Goal: Information Seeking & Learning: Learn about a topic

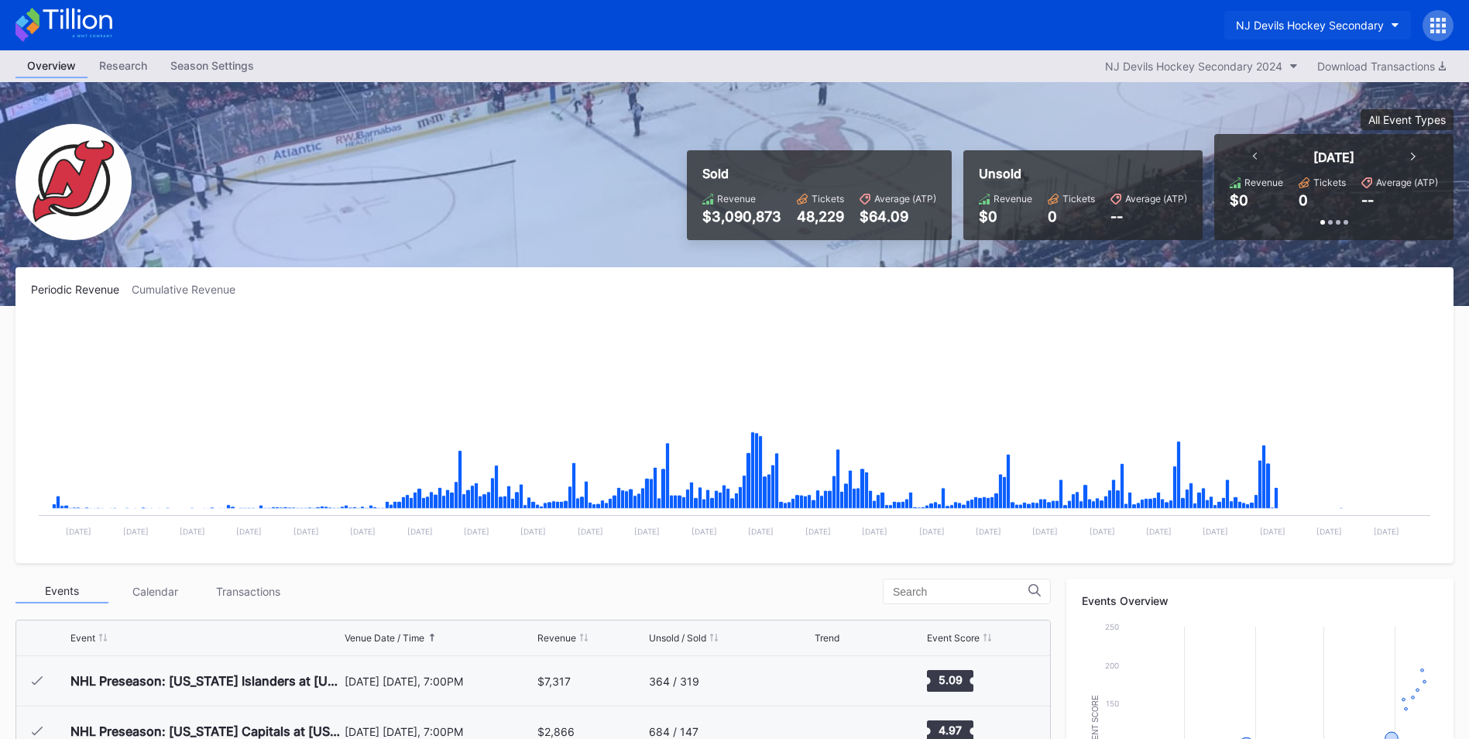
click at [1292, 22] on div "NJ Devils Hockey Secondary" at bounding box center [1310, 25] width 148 height 13
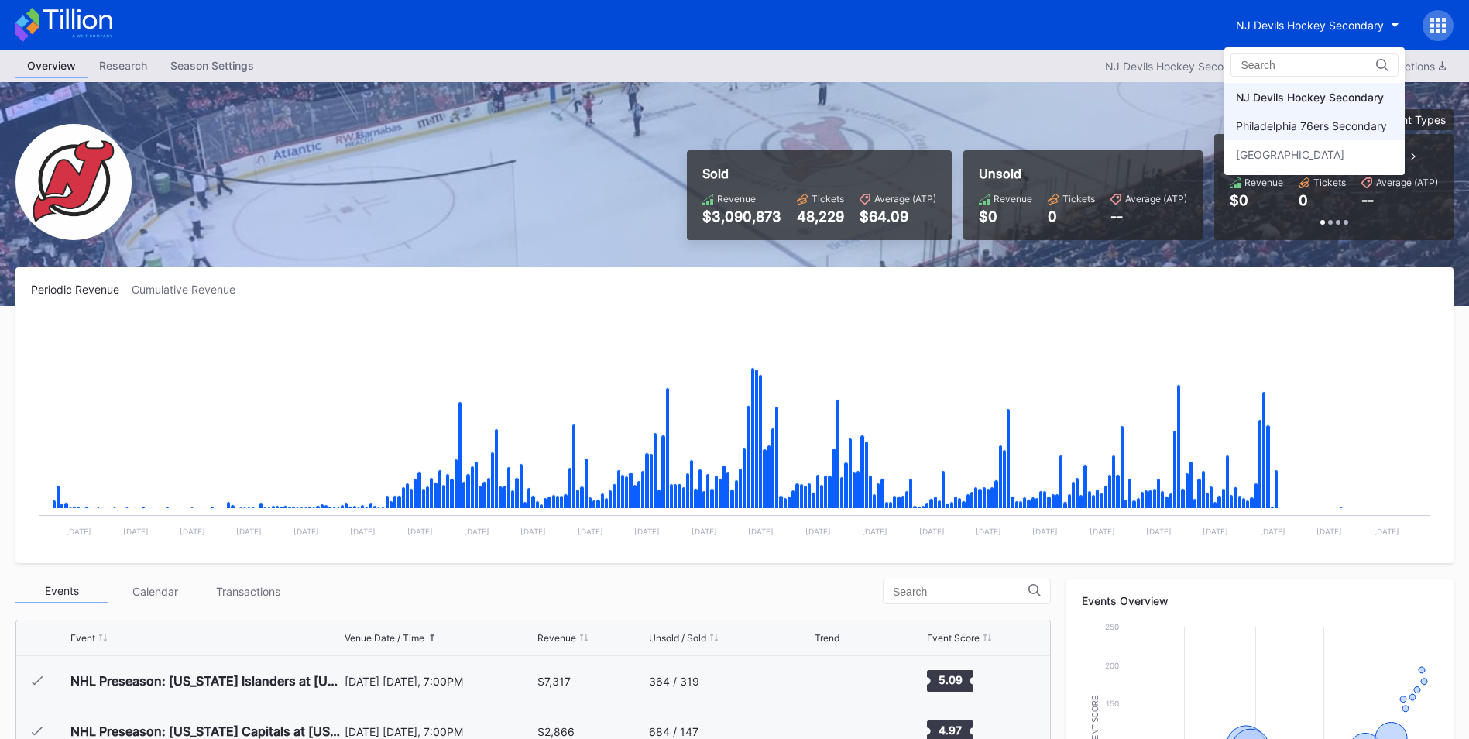
click at [1289, 118] on div "Philadelphia 76ers Secondary" at bounding box center [1314, 126] width 180 height 29
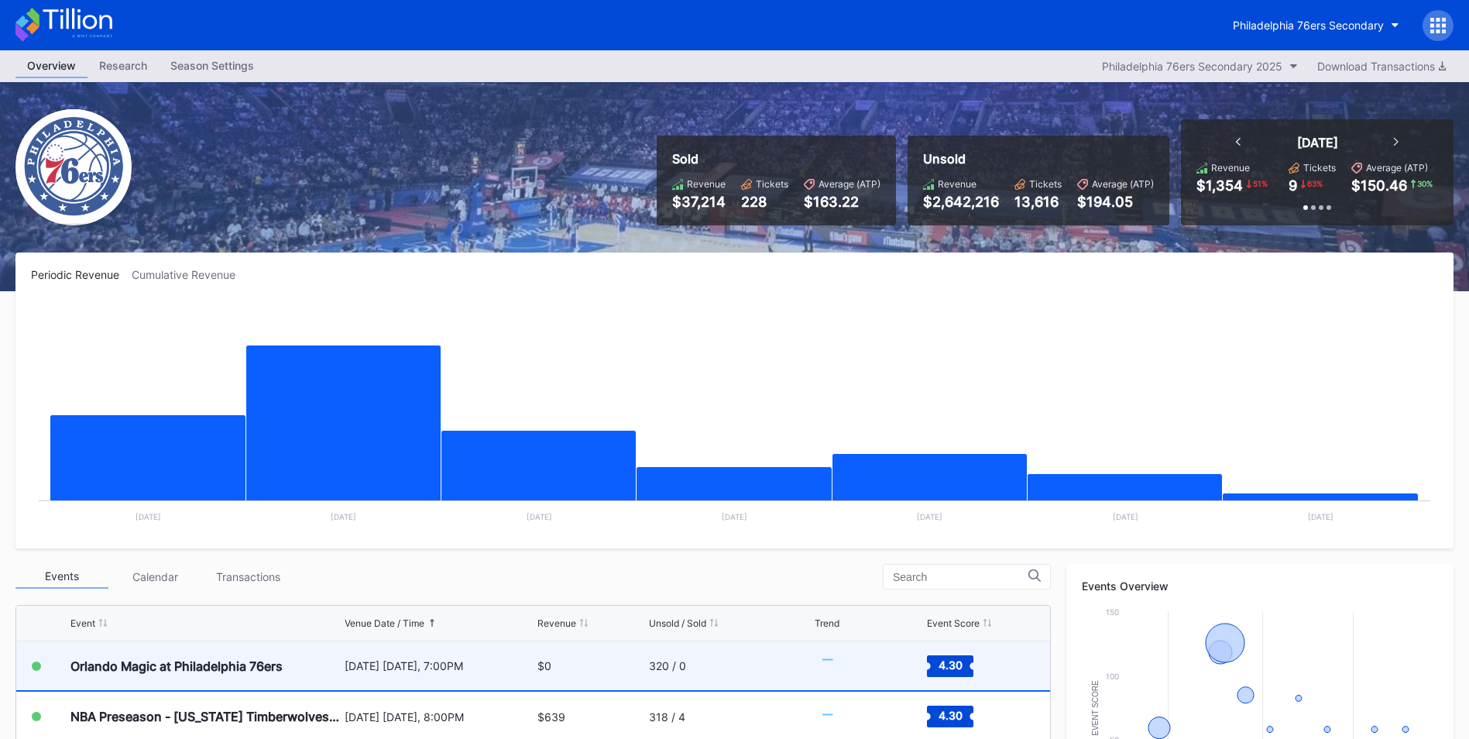
scroll to position [310, 0]
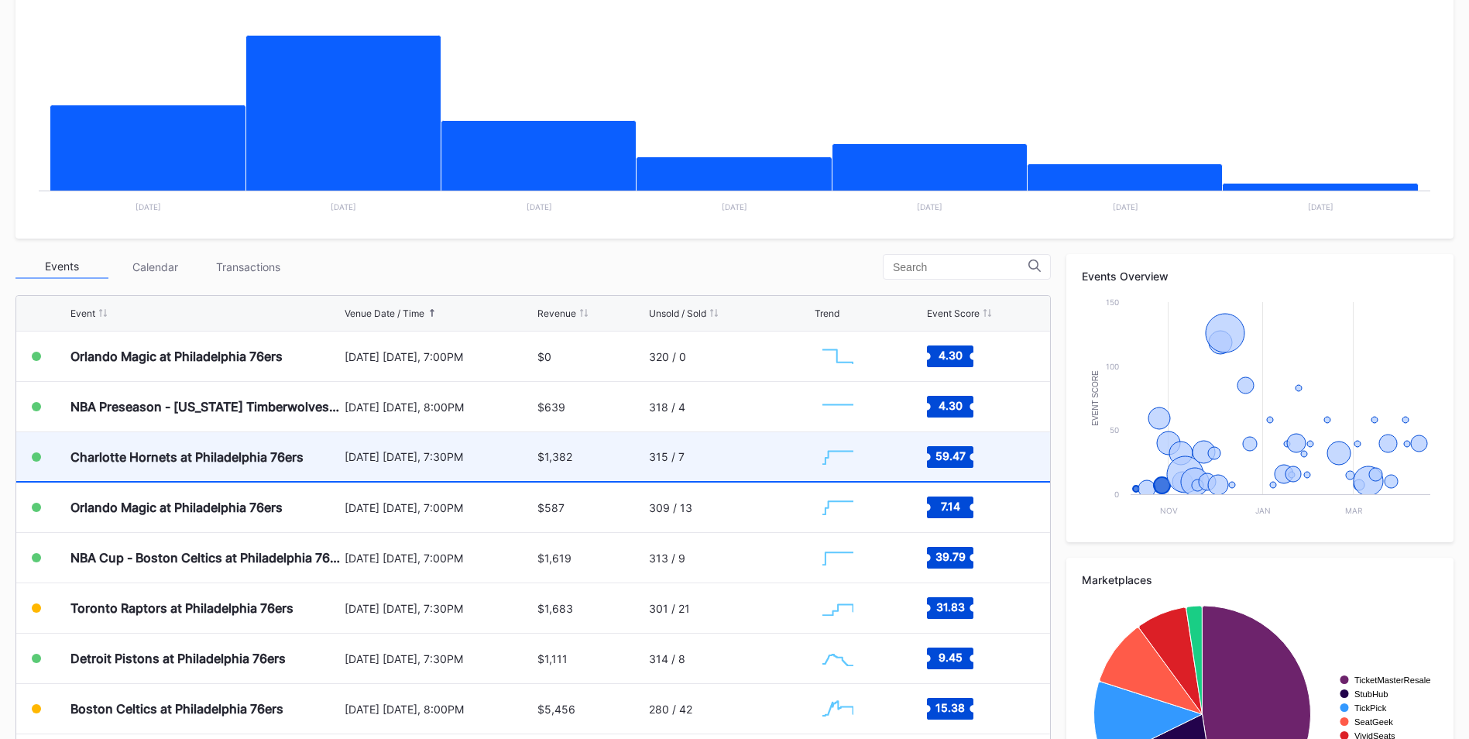
click at [290, 458] on div "Charlotte Hornets at Philadelphia 76ers" at bounding box center [186, 456] width 233 height 15
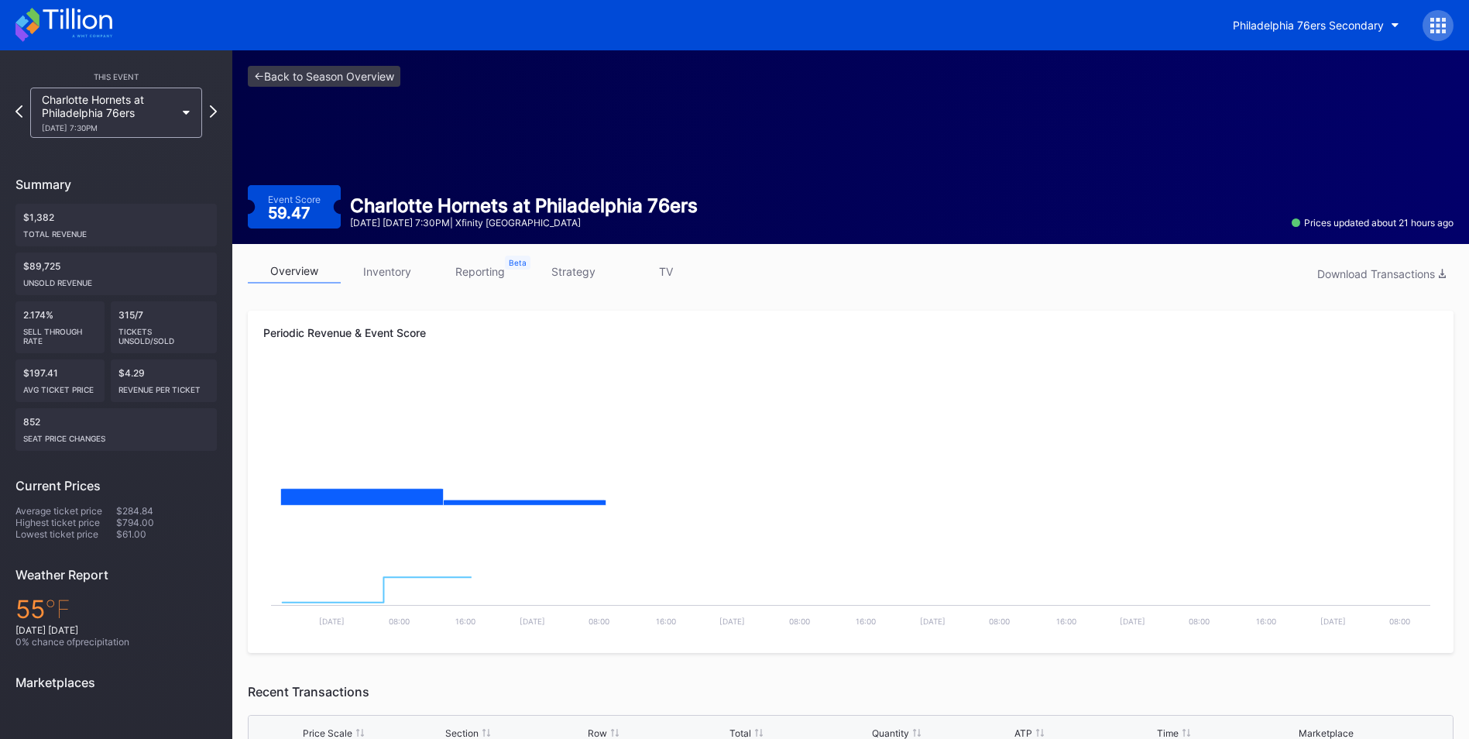
drag, startPoint x: 370, startPoint y: 266, endPoint x: 535, endPoint y: 286, distance: 166.1
click at [370, 266] on link "inventory" at bounding box center [387, 271] width 93 height 24
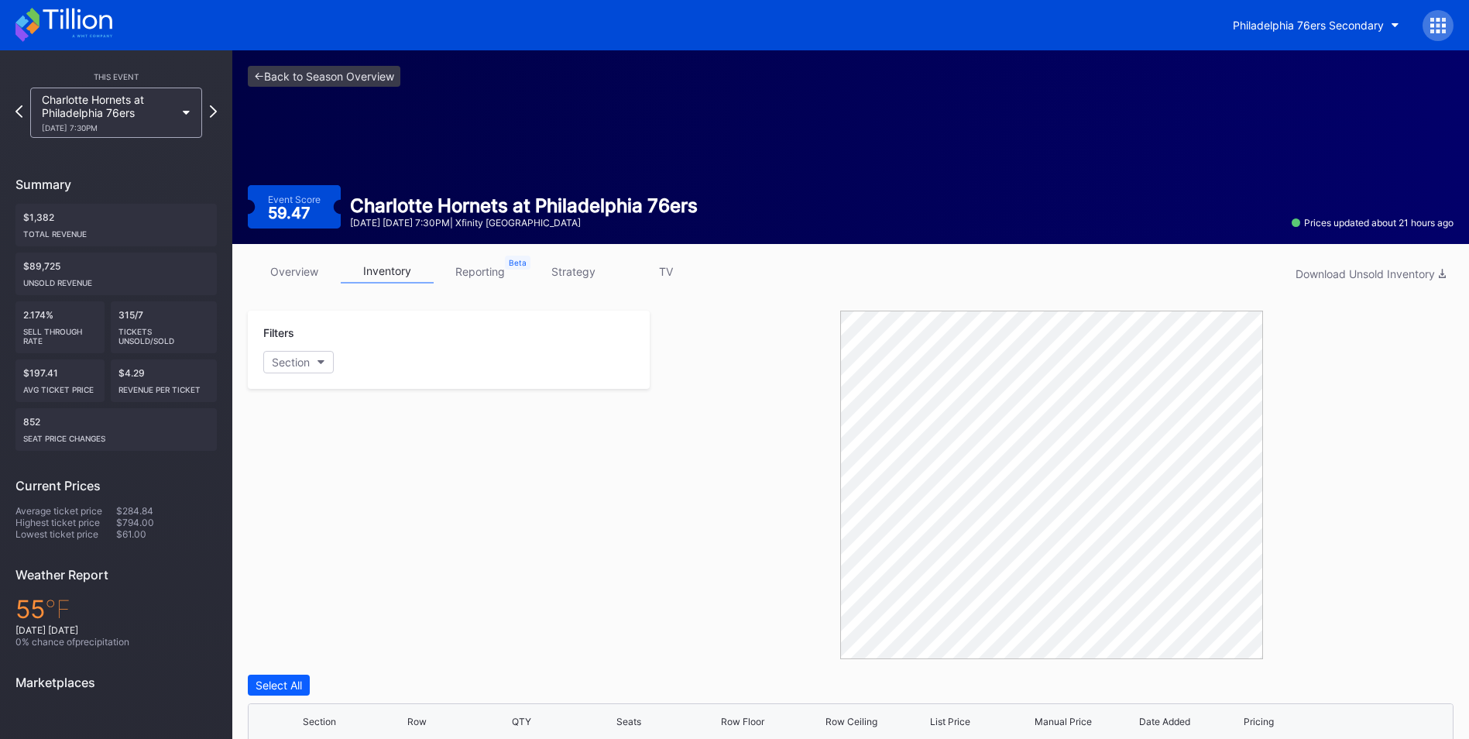
scroll to position [369, 0]
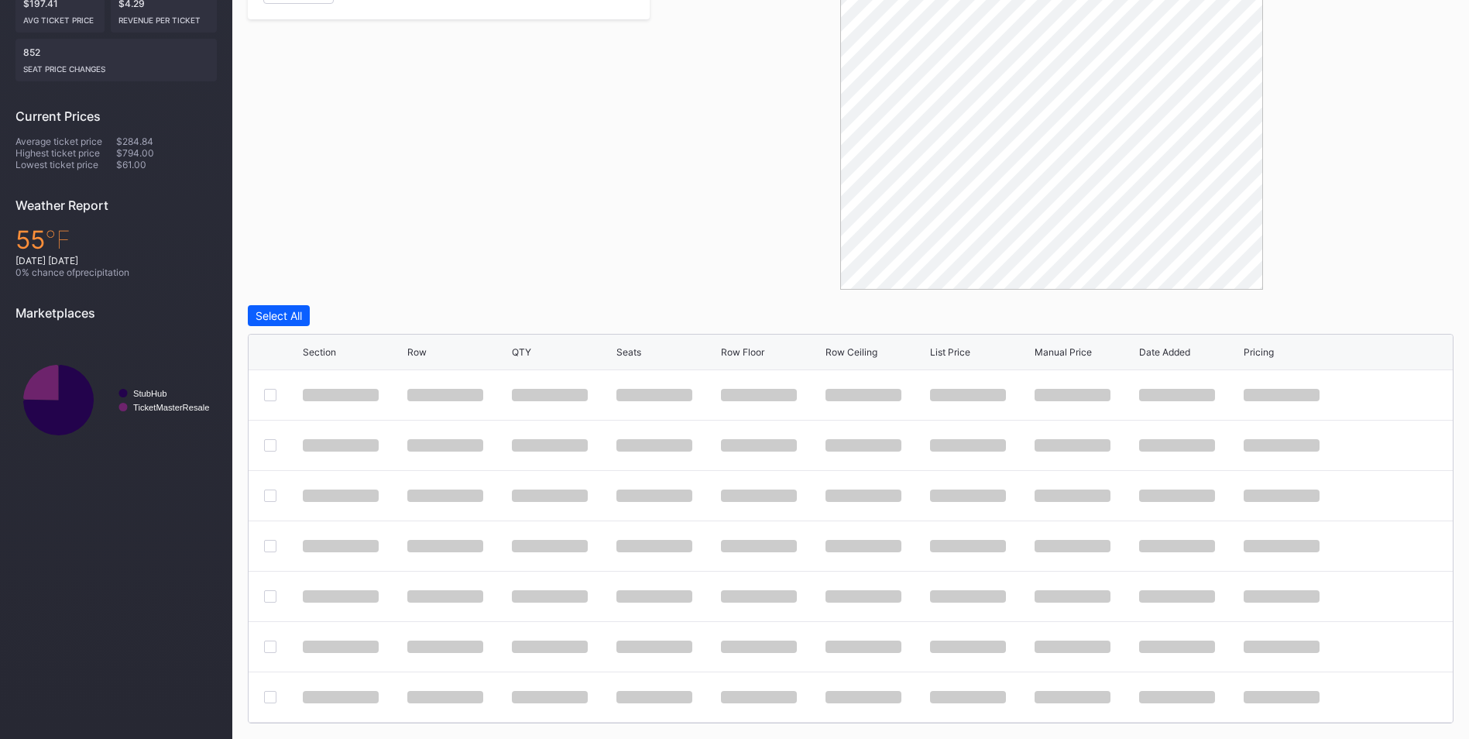
click at [956, 353] on div "List Price" at bounding box center [950, 352] width 40 height 12
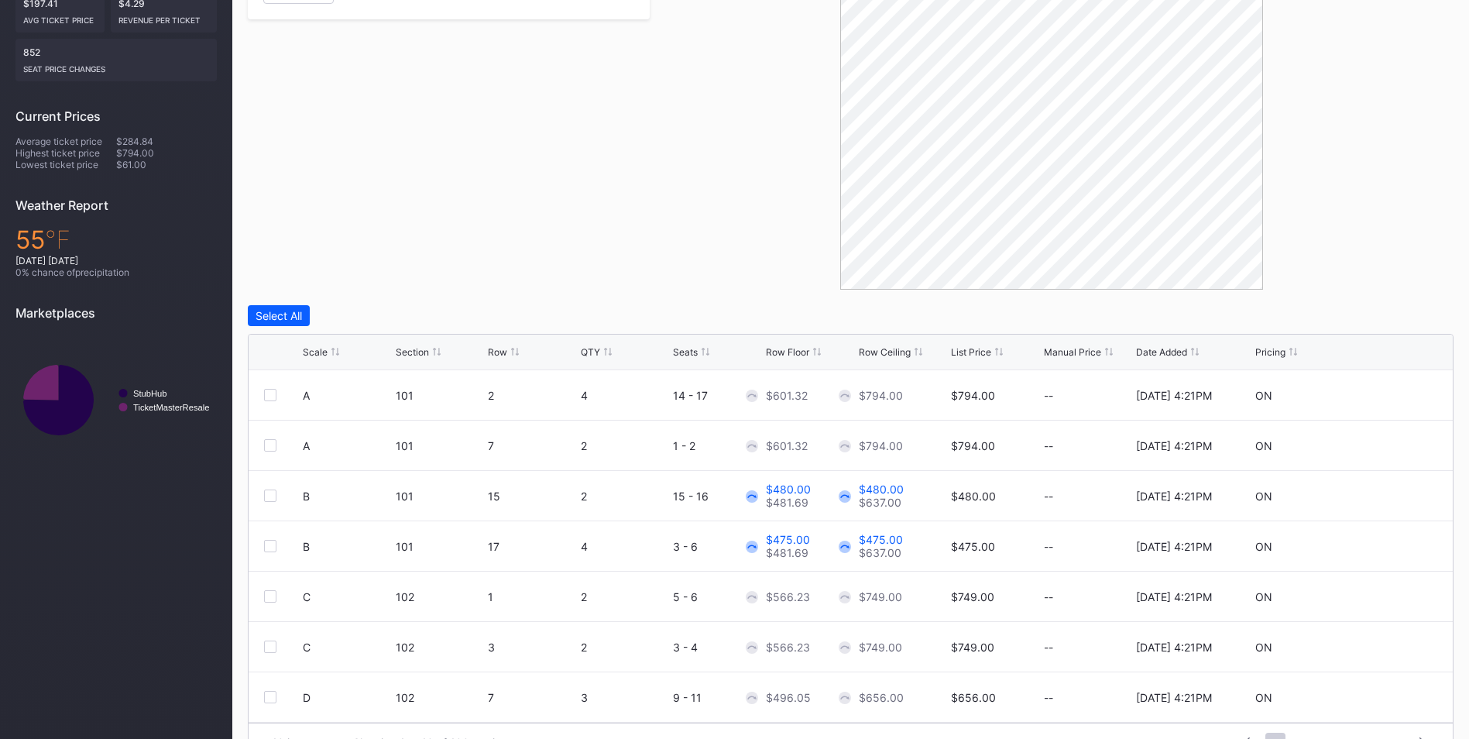
click at [956, 352] on div "List Price" at bounding box center [971, 352] width 40 height 12
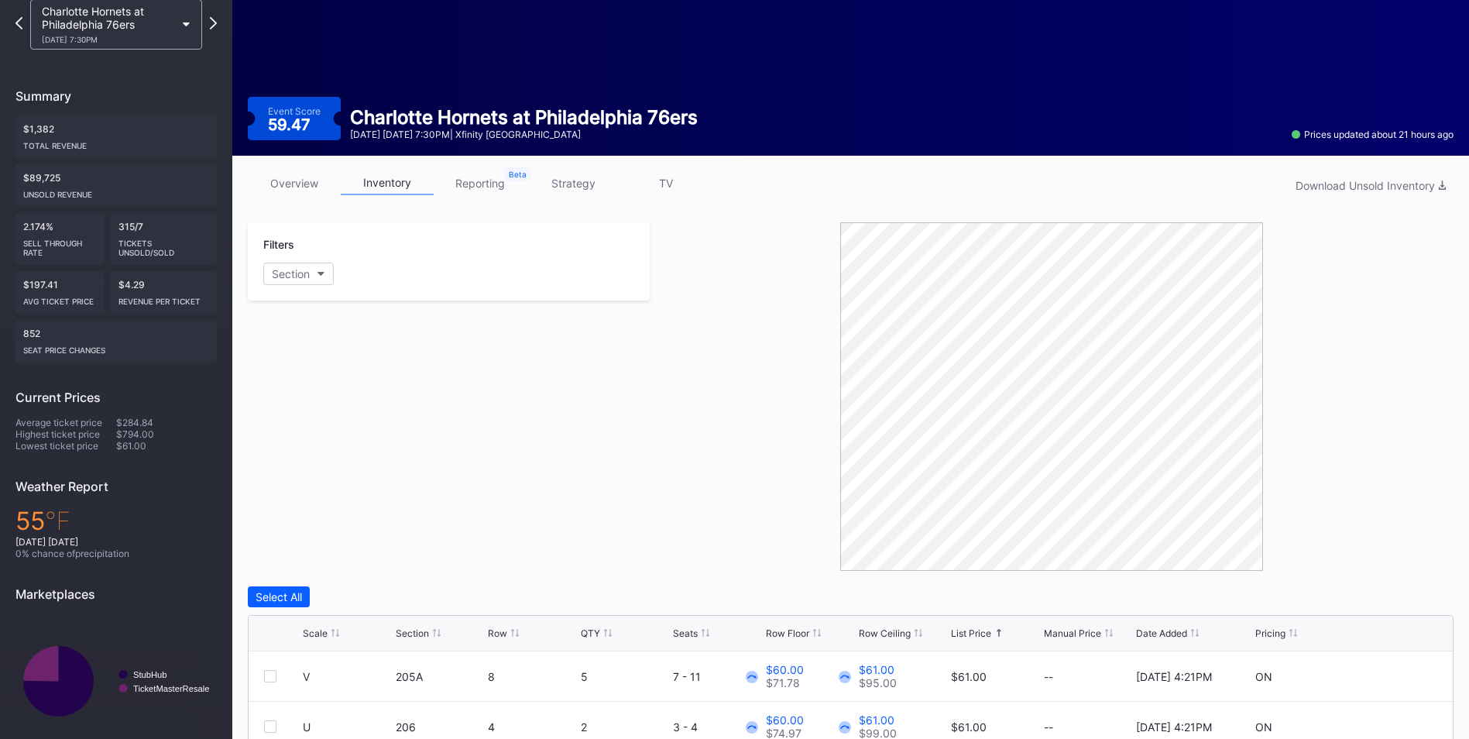
scroll to position [0, 0]
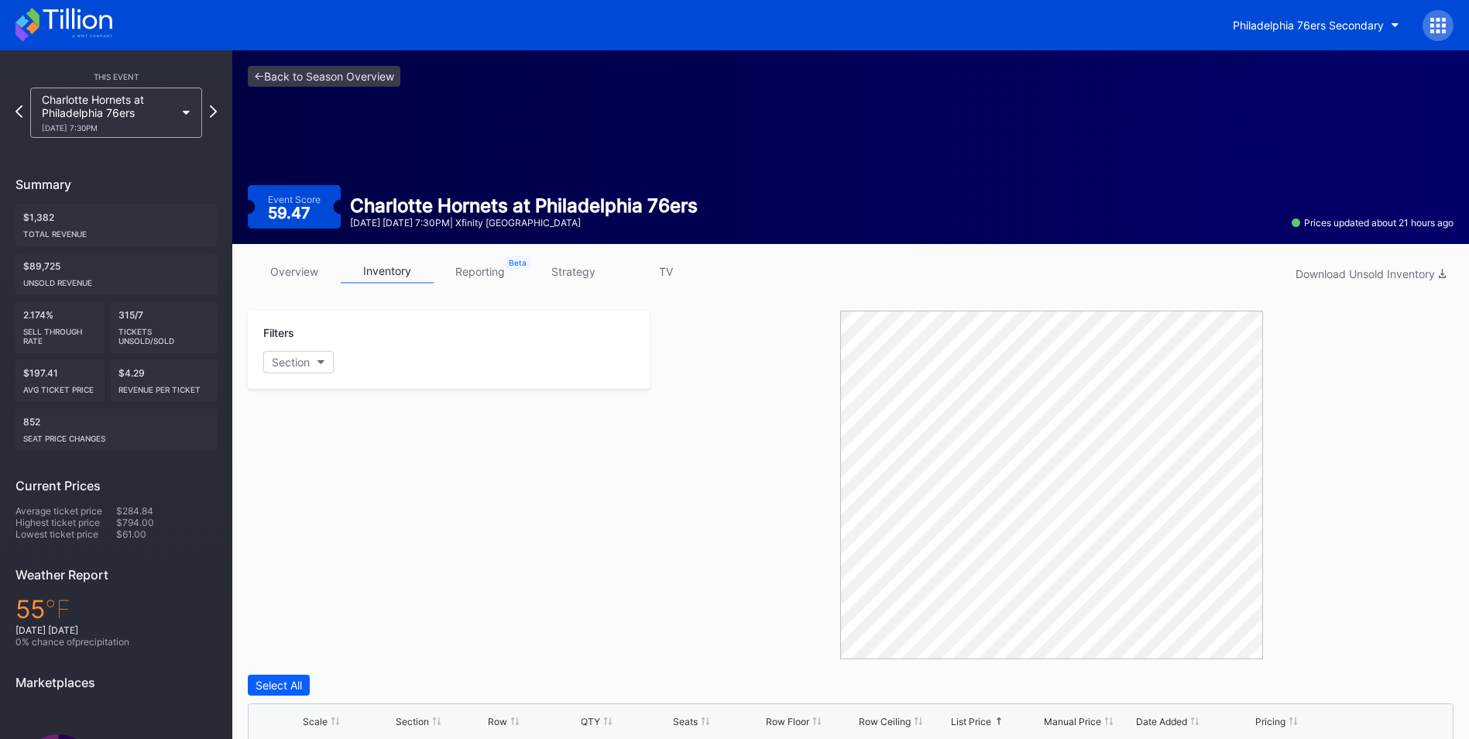
drag, startPoint x: 299, startPoint y: 276, endPoint x: 319, endPoint y: 276, distance: 20.1
click at [299, 276] on link "overview" at bounding box center [294, 271] width 93 height 24
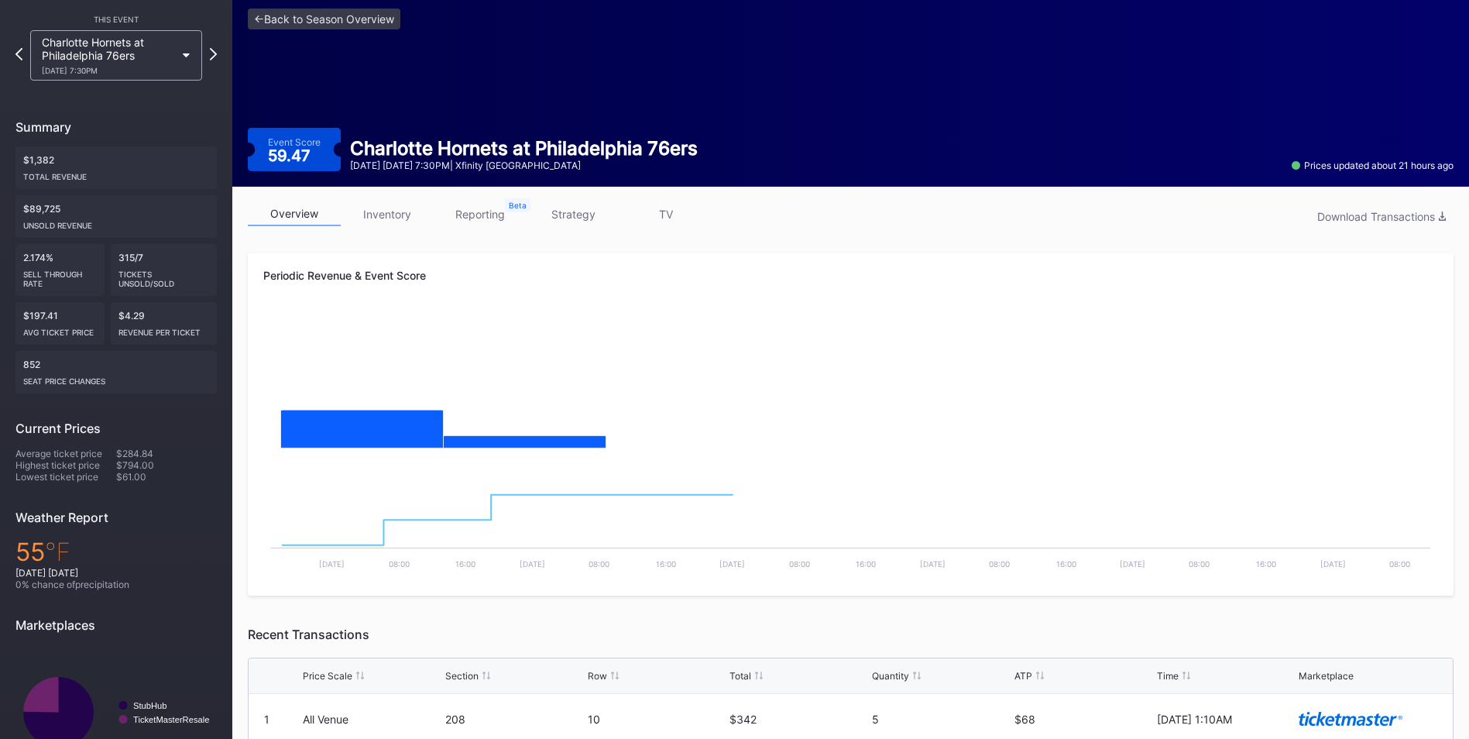
scroll to position [167, 0]
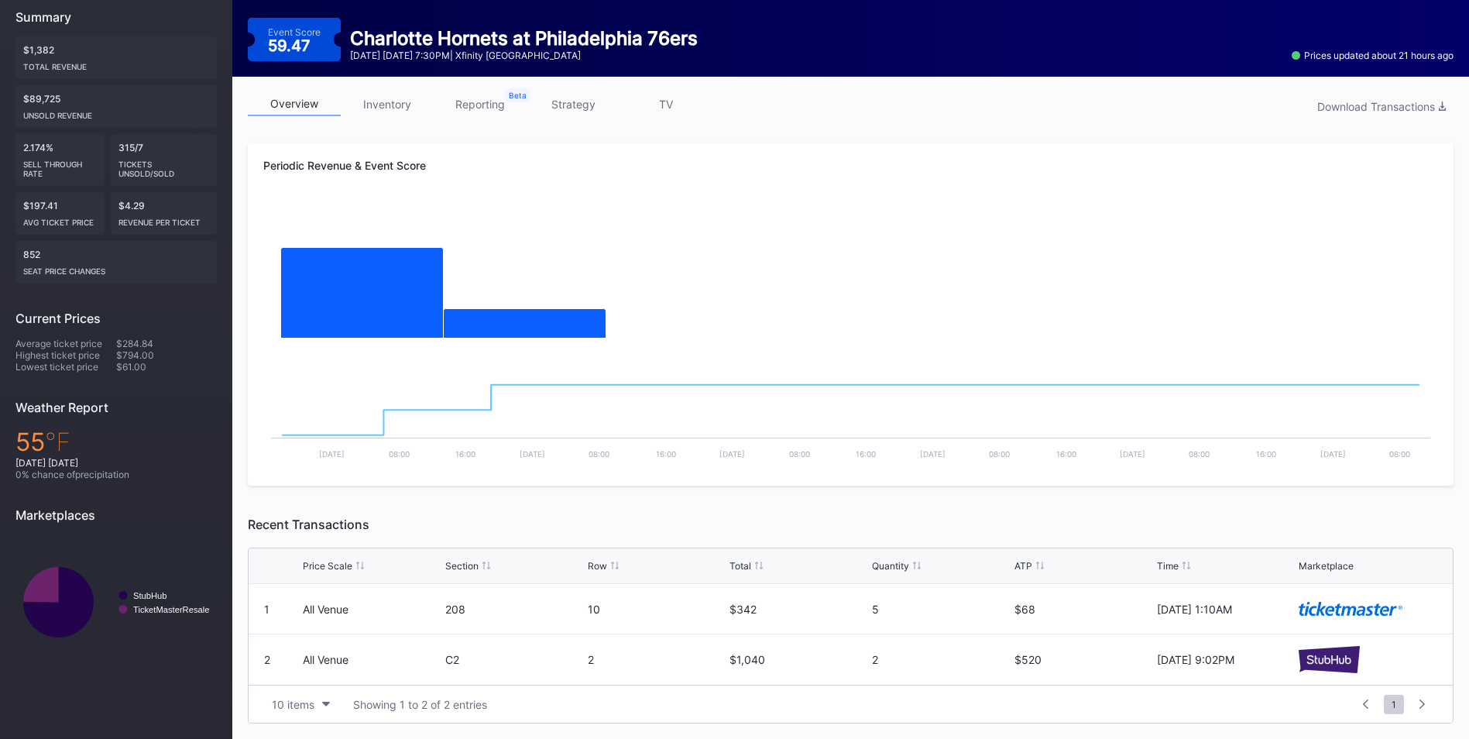
drag, startPoint x: 360, startPoint y: 93, endPoint x: 370, endPoint y: 93, distance: 10.1
click at [362, 93] on link "inventory" at bounding box center [387, 104] width 93 height 24
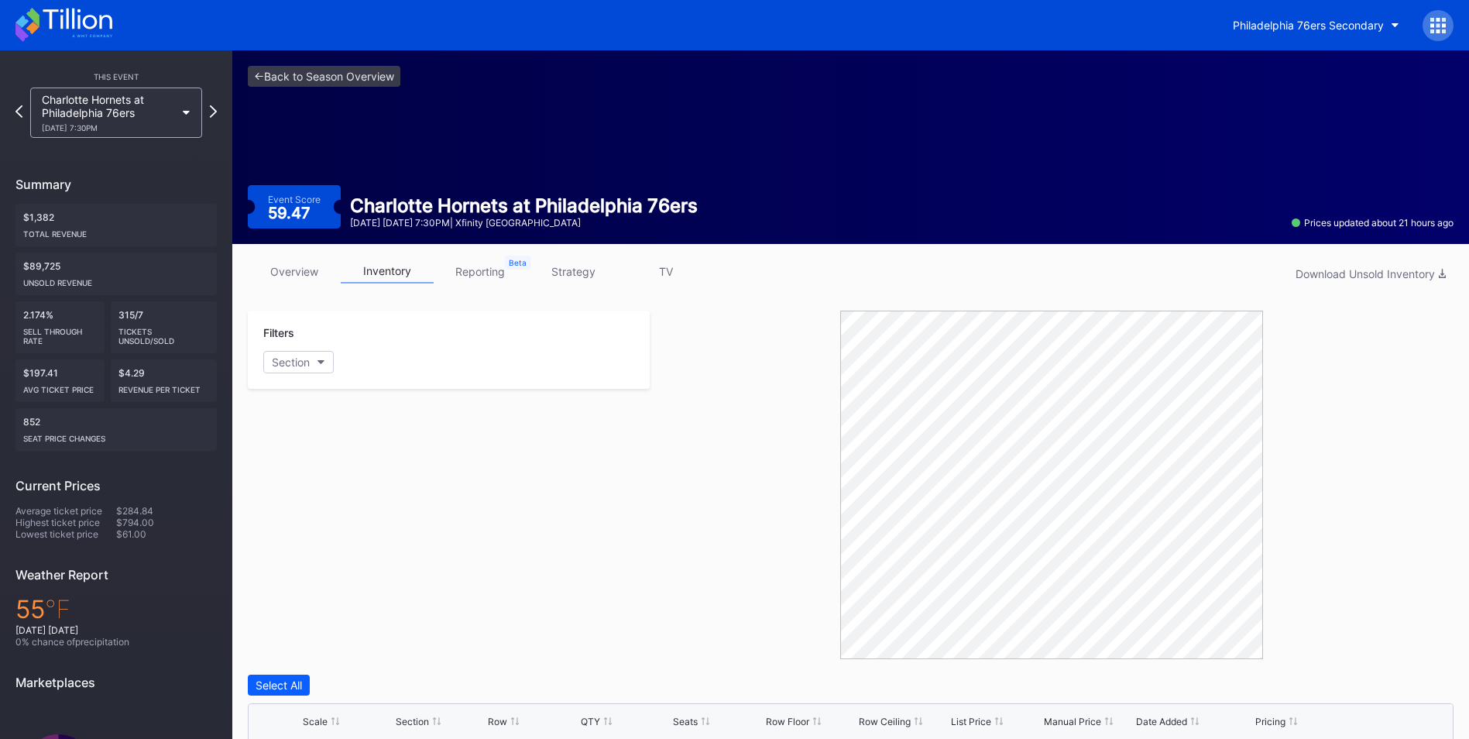
scroll to position [387, 0]
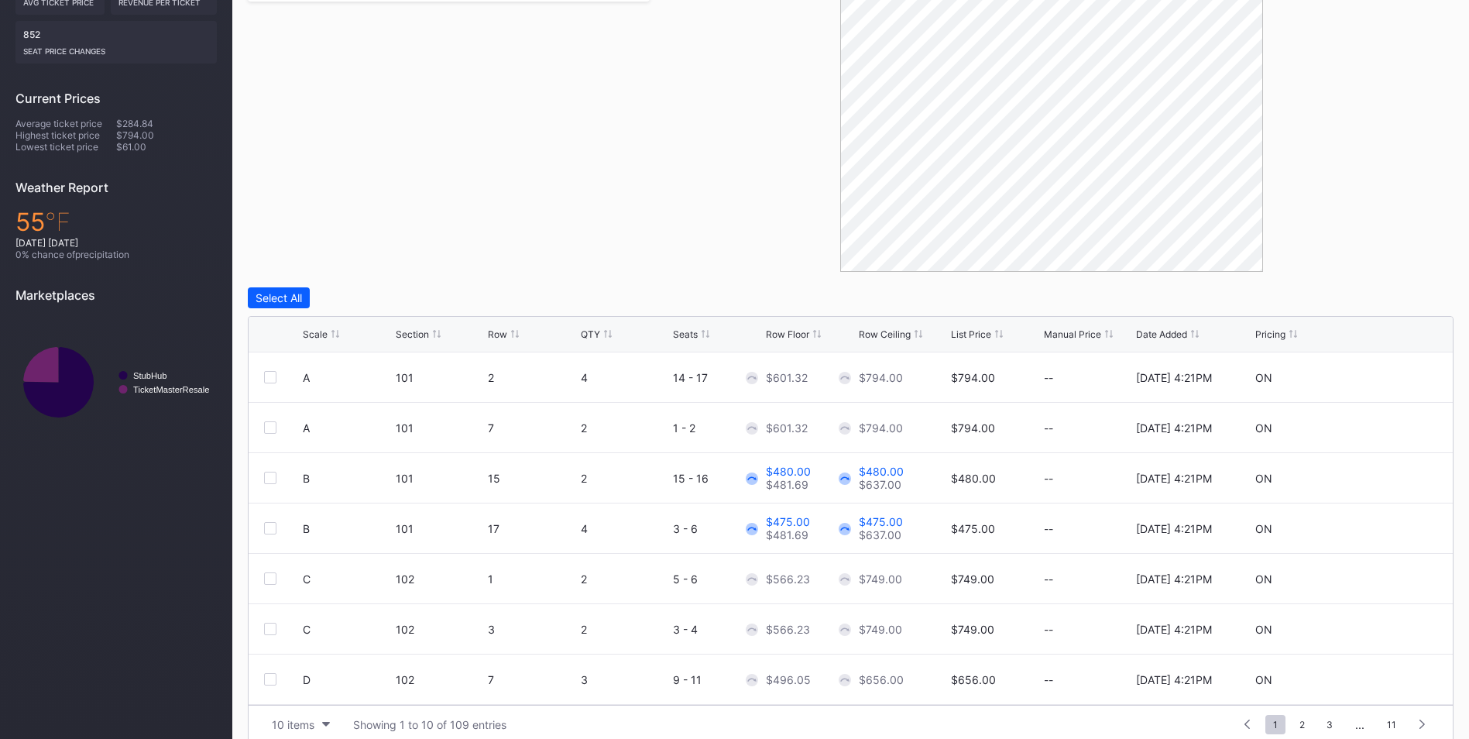
click at [875, 335] on div "Row Ceiling" at bounding box center [885, 334] width 52 height 12
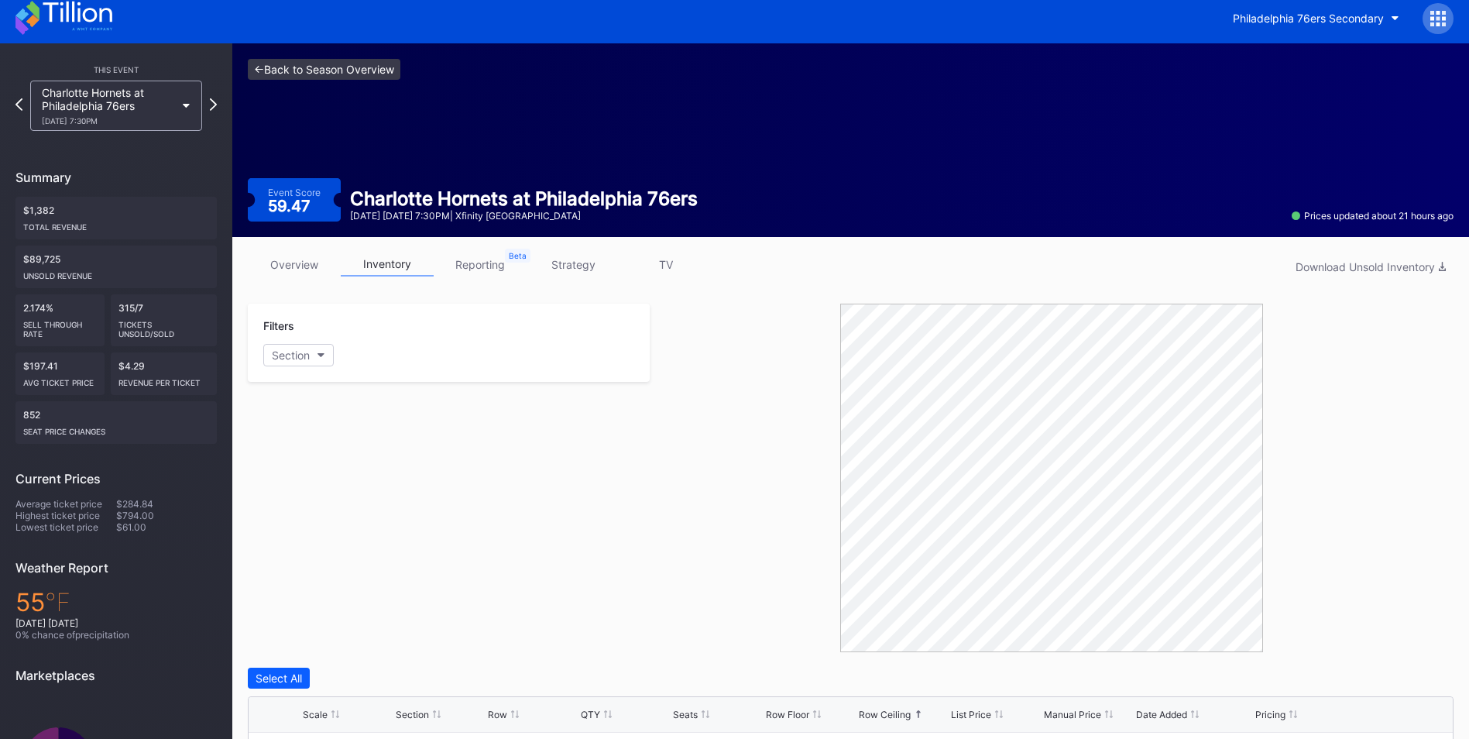
scroll to position [0, 0]
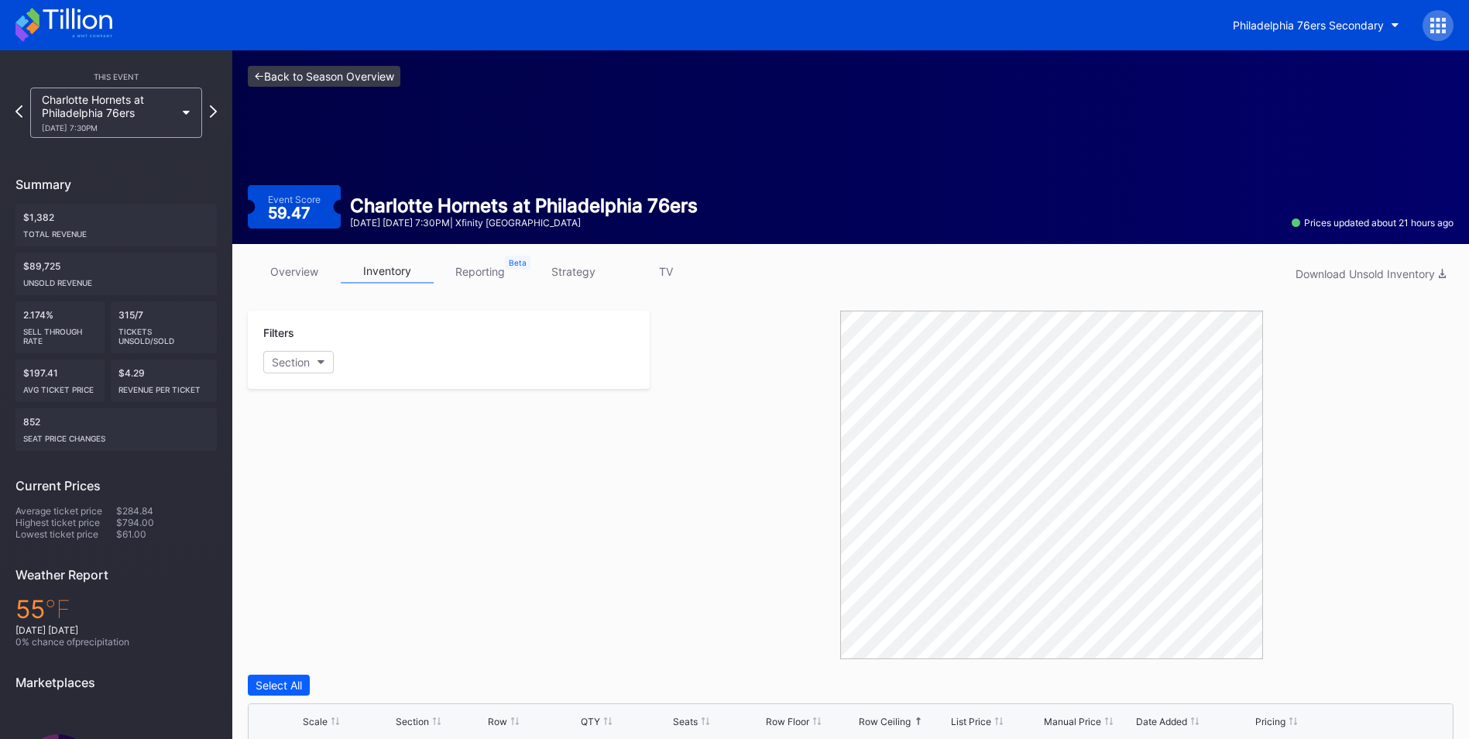
click at [316, 73] on link "<- Back to Season Overview" at bounding box center [324, 76] width 153 height 21
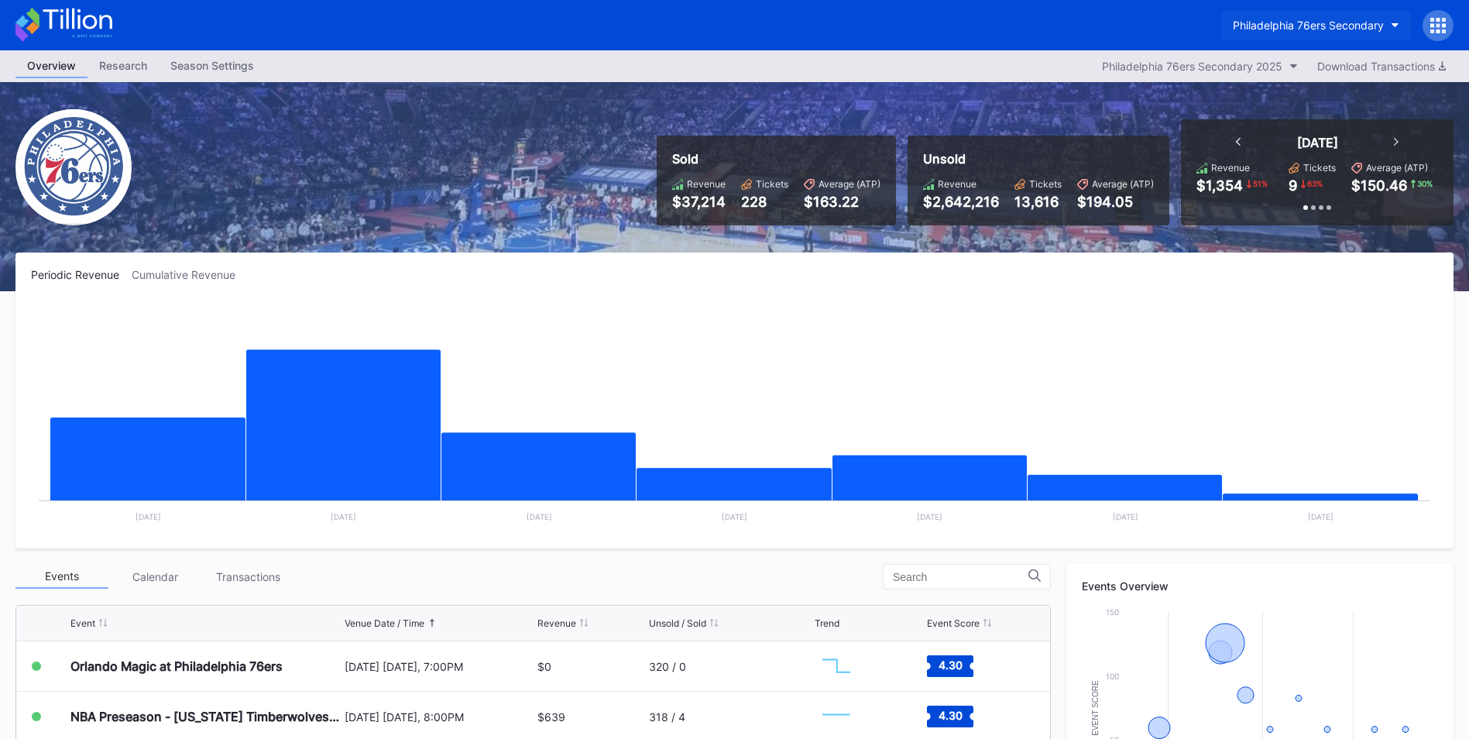
click at [1374, 21] on div "Philadelphia 76ers Secondary" at bounding box center [1308, 25] width 151 height 13
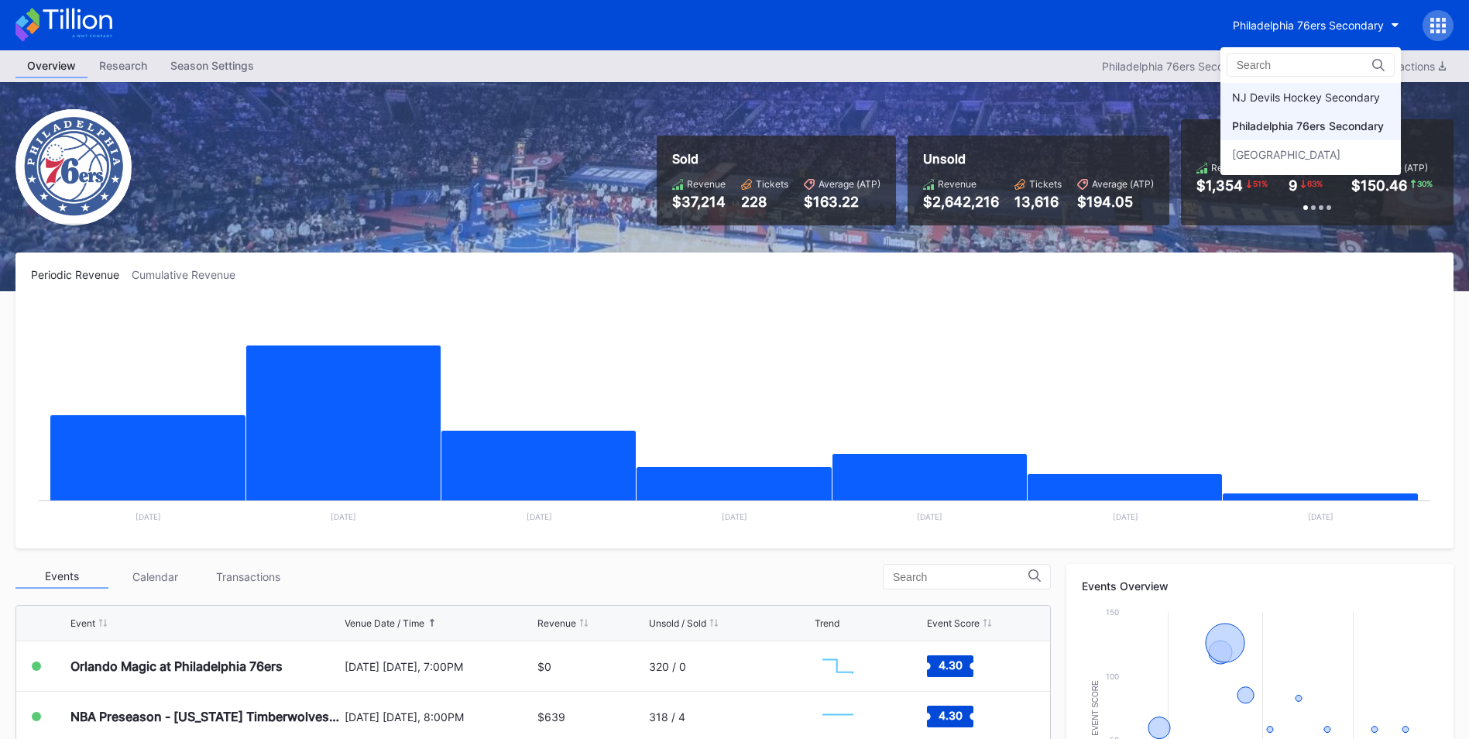
click at [1331, 91] on div "NJ Devils Hockey Secondary" at bounding box center [1306, 97] width 148 height 13
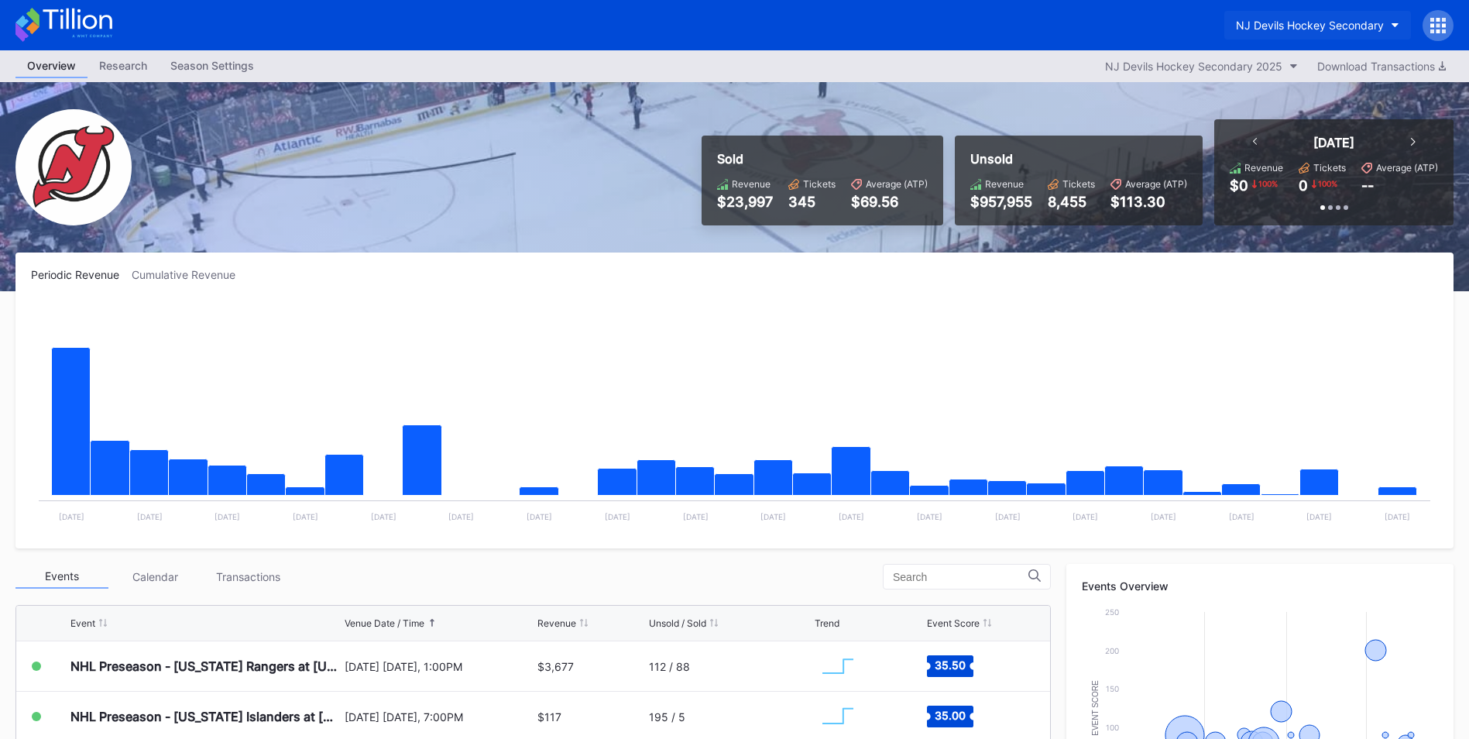
click at [1333, 15] on button "NJ Devils Hockey Secondary" at bounding box center [1317, 25] width 187 height 29
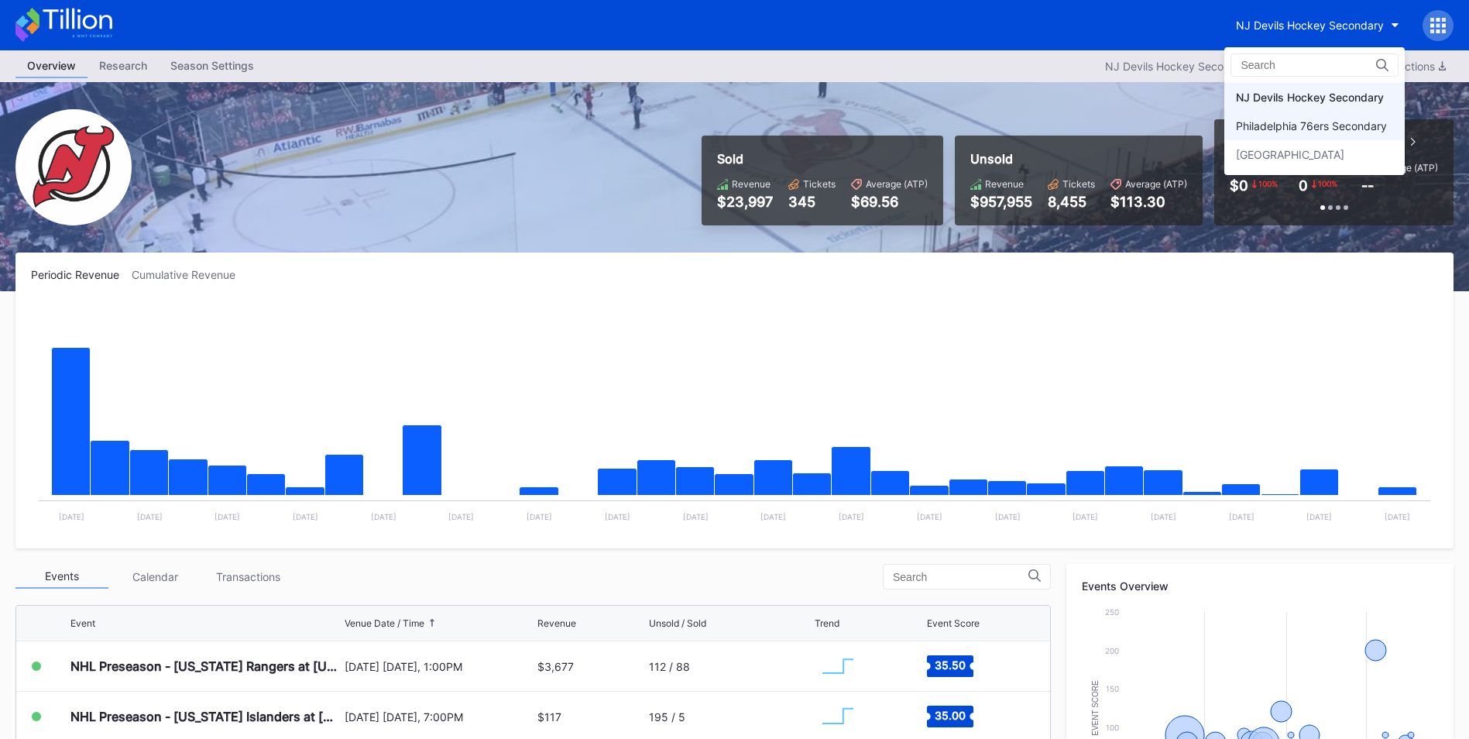
click at [1303, 132] on div "Philadelphia 76ers Secondary" at bounding box center [1311, 125] width 151 height 13
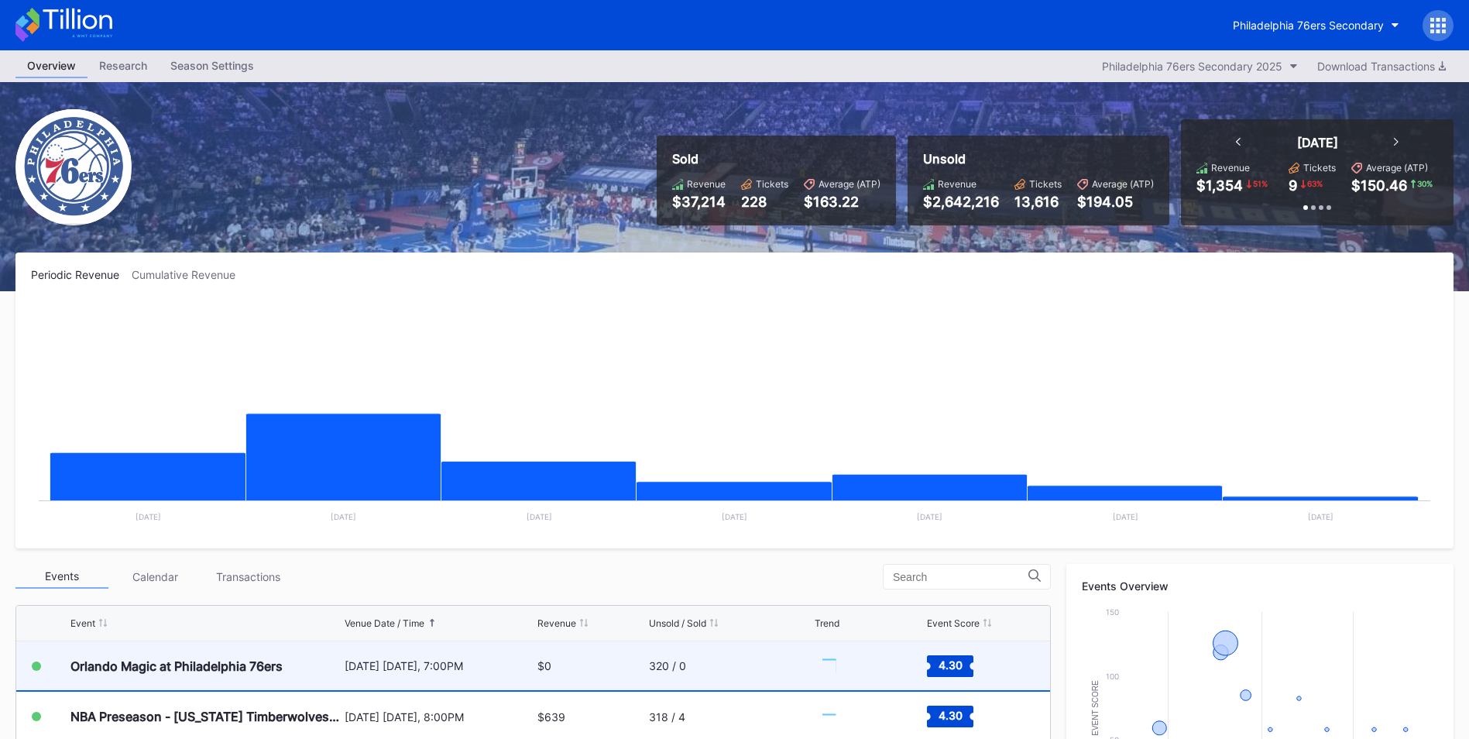
scroll to position [310, 0]
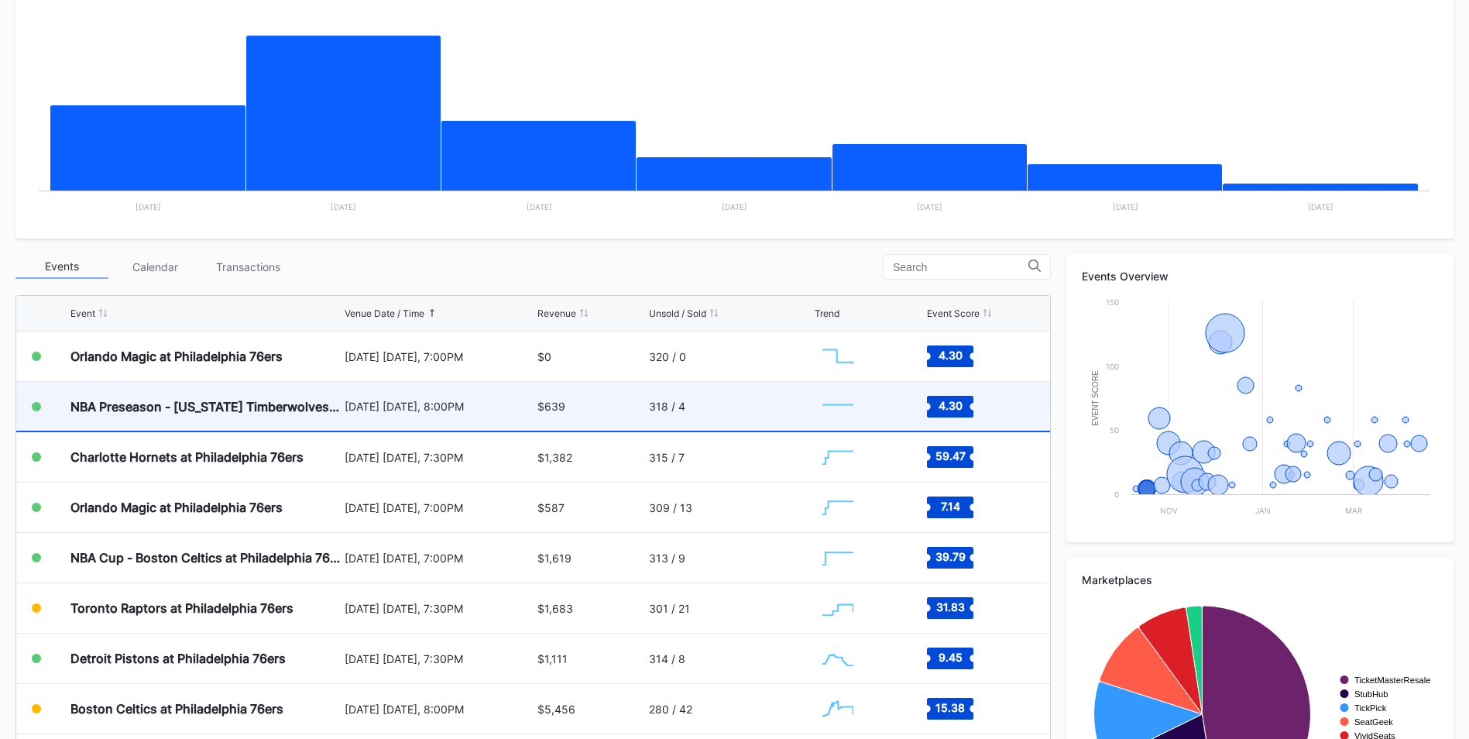
click at [345, 410] on div "[DATE] [DATE], 8:00PM" at bounding box center [439, 406] width 189 height 13
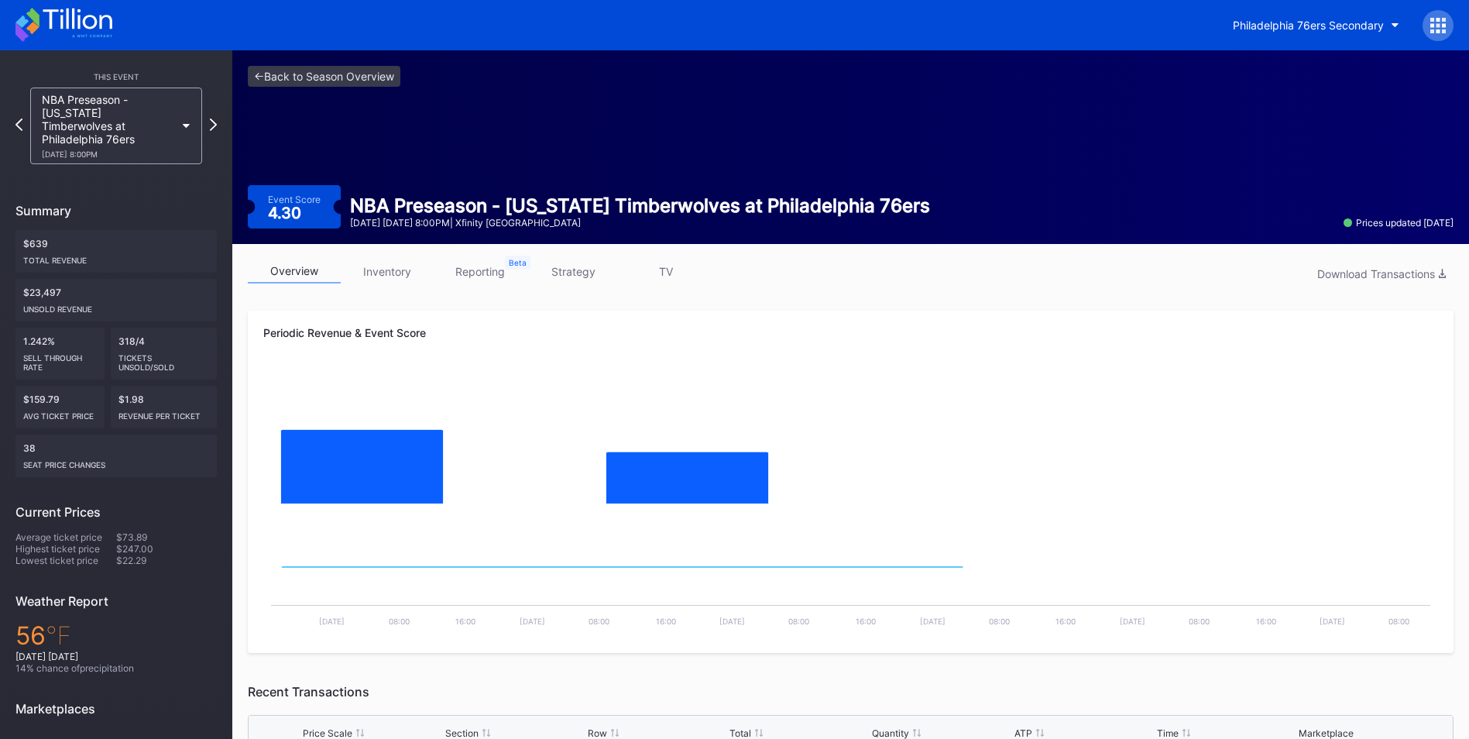
click at [369, 268] on link "inventory" at bounding box center [387, 271] width 93 height 24
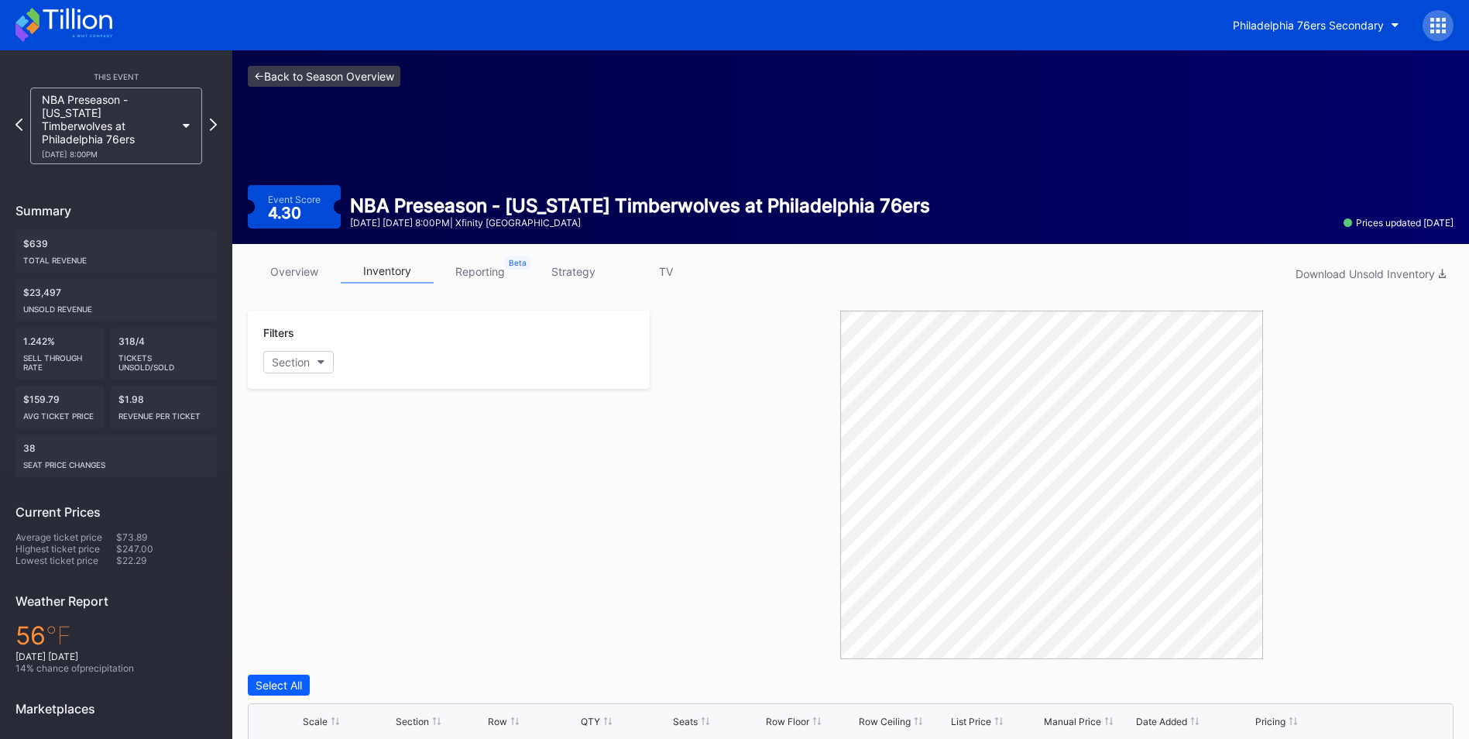
click at [303, 84] on link "<- Back to Season Overview" at bounding box center [324, 76] width 153 height 21
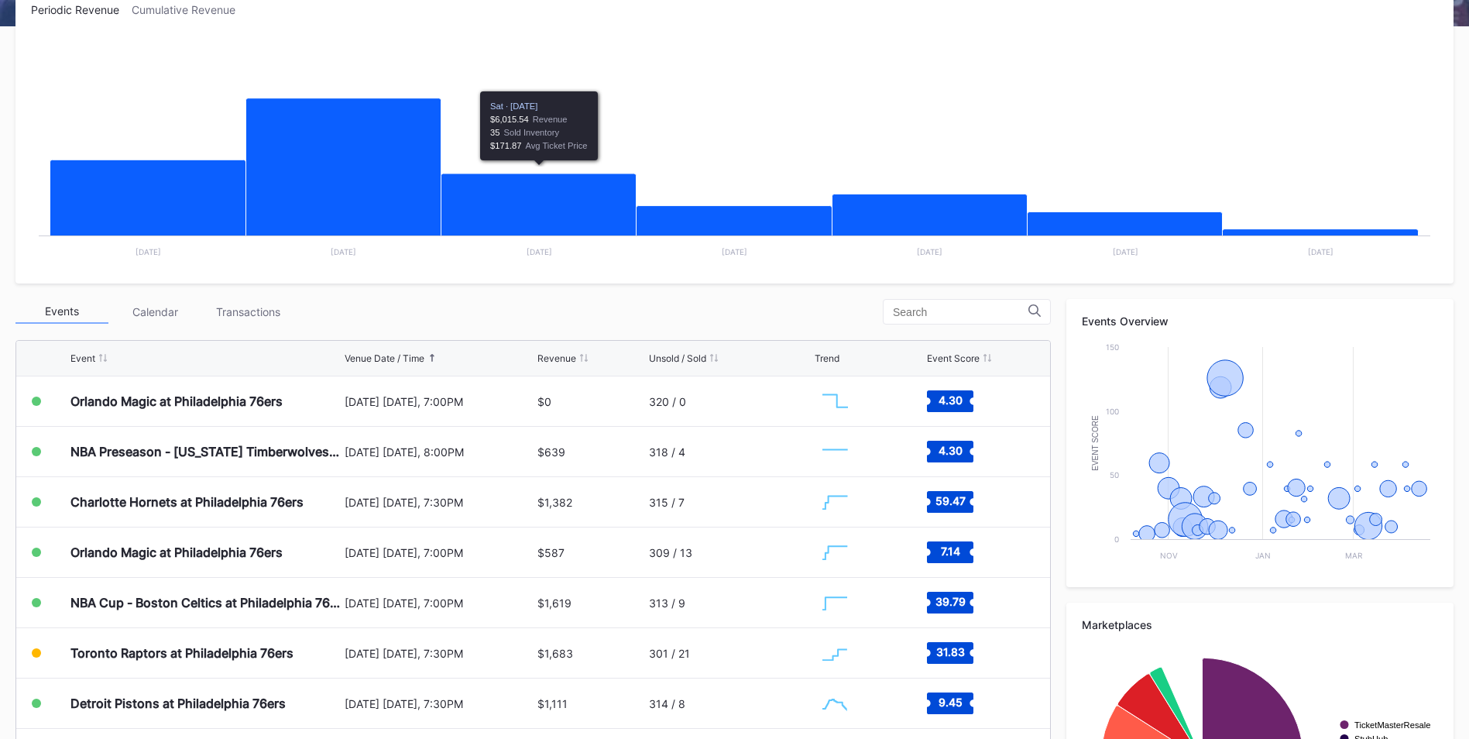
scroll to position [310, 0]
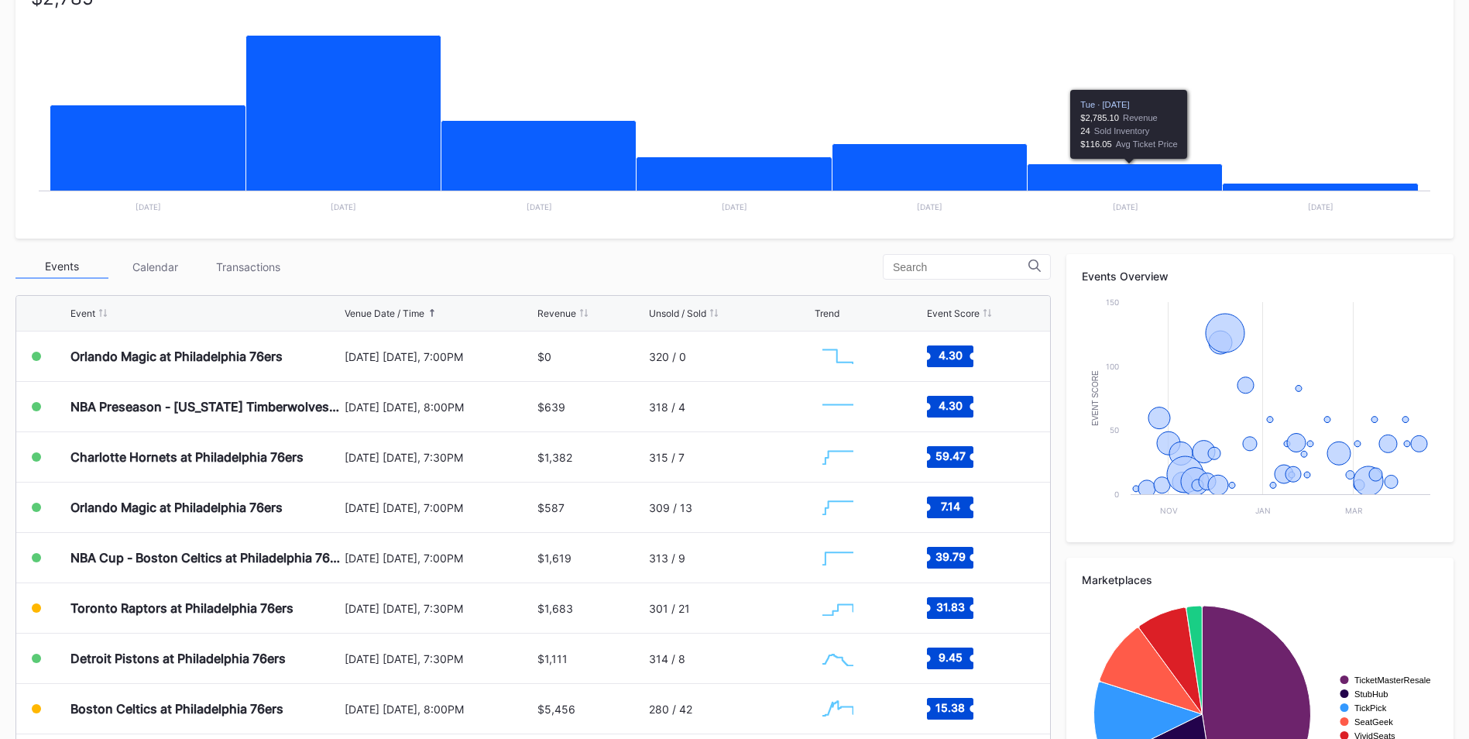
click at [1161, 182] on icon "Chart title" at bounding box center [1125, 183] width 195 height 38
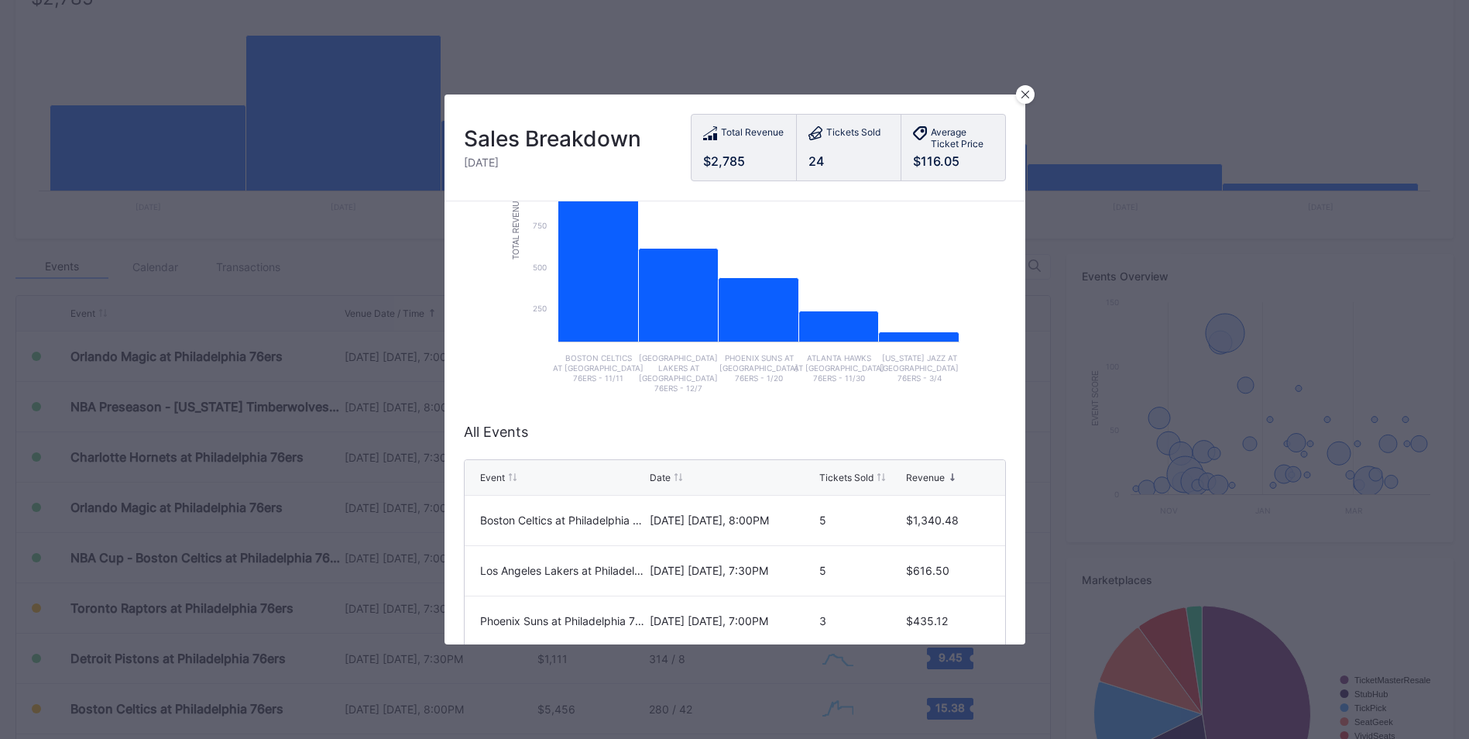
scroll to position [155, 0]
click at [1032, 93] on div at bounding box center [1025, 94] width 19 height 19
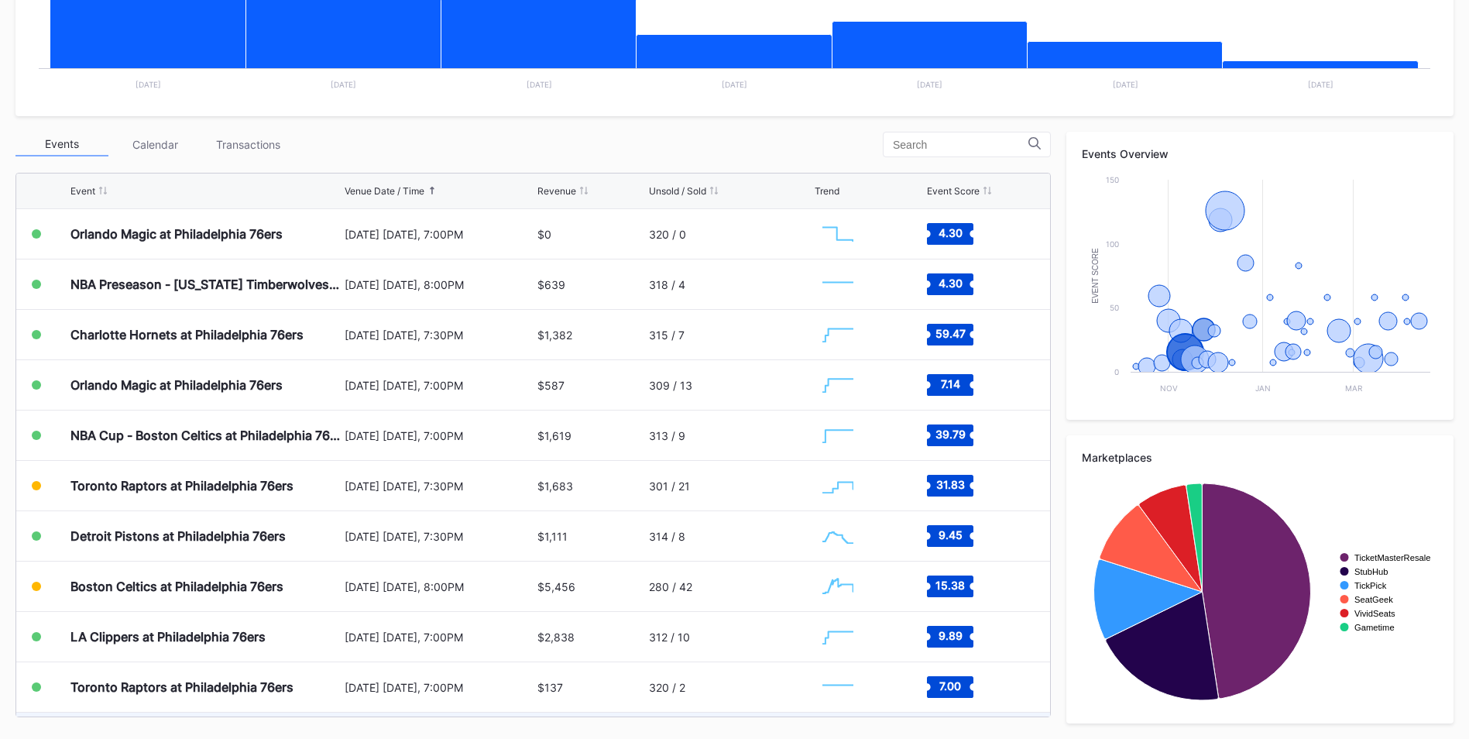
scroll to position [122, 0]
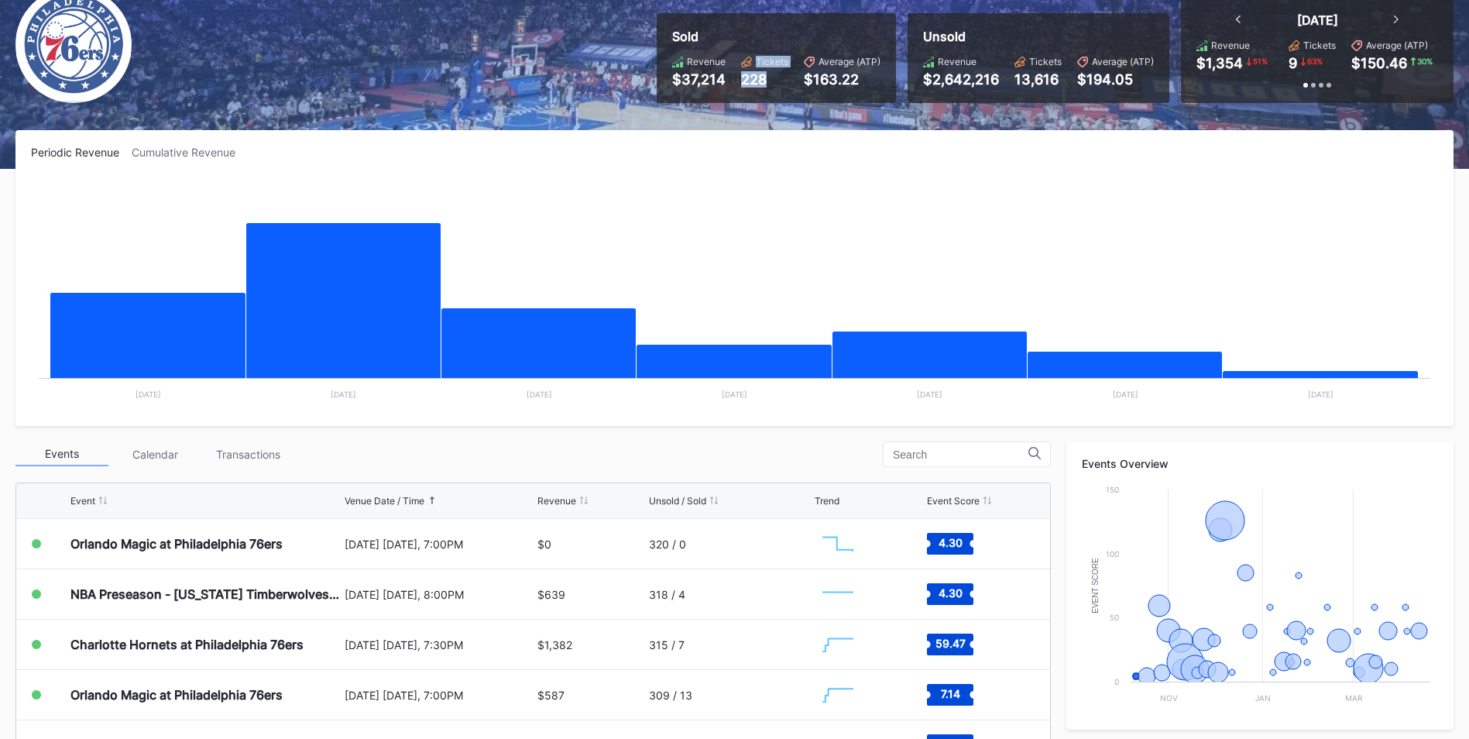
drag, startPoint x: 772, startPoint y: 80, endPoint x: 724, endPoint y: 85, distance: 48.3
click at [724, 85] on div "Revenue $37,214 Tickets 228 Average (ATP) $163.22" at bounding box center [776, 72] width 208 height 32
drag, startPoint x: 724, startPoint y: 85, endPoint x: 839, endPoint y: 201, distance: 162.6
click at [839, 201] on rect "Chart title" at bounding box center [734, 294] width 1407 height 232
click at [781, 72] on div "228" at bounding box center [764, 79] width 47 height 16
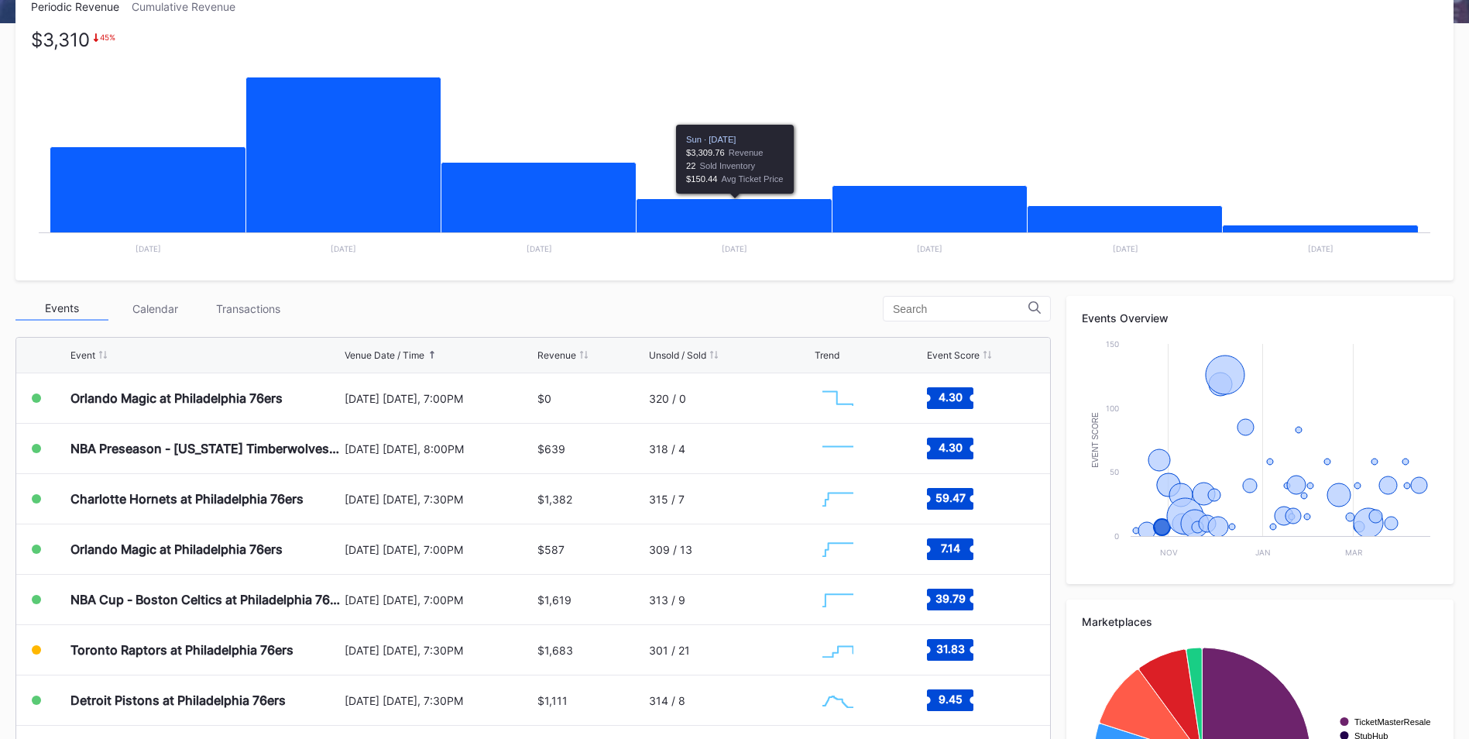
scroll to position [432, 0]
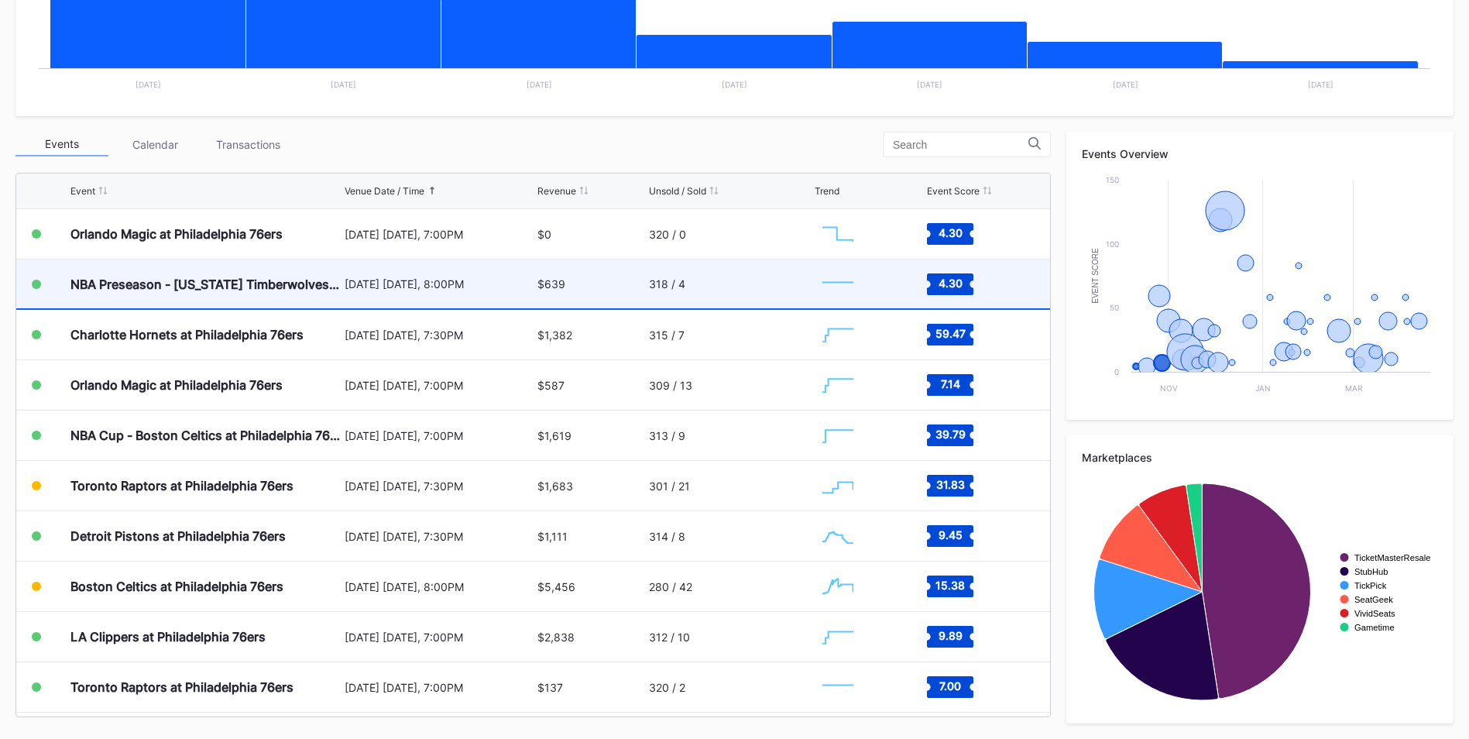
click at [371, 283] on div "[DATE] [DATE], 8:00PM" at bounding box center [439, 283] width 189 height 13
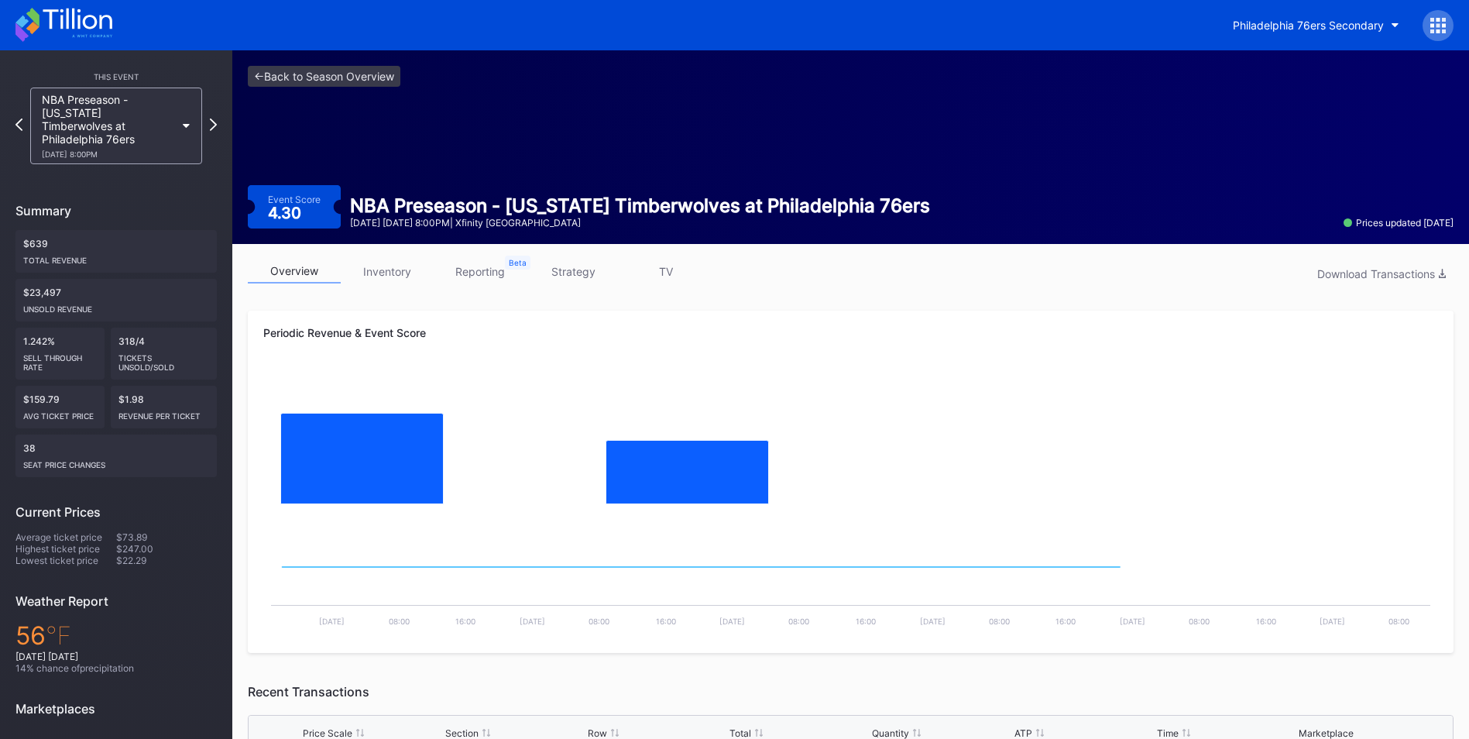
scroll to position [167, 0]
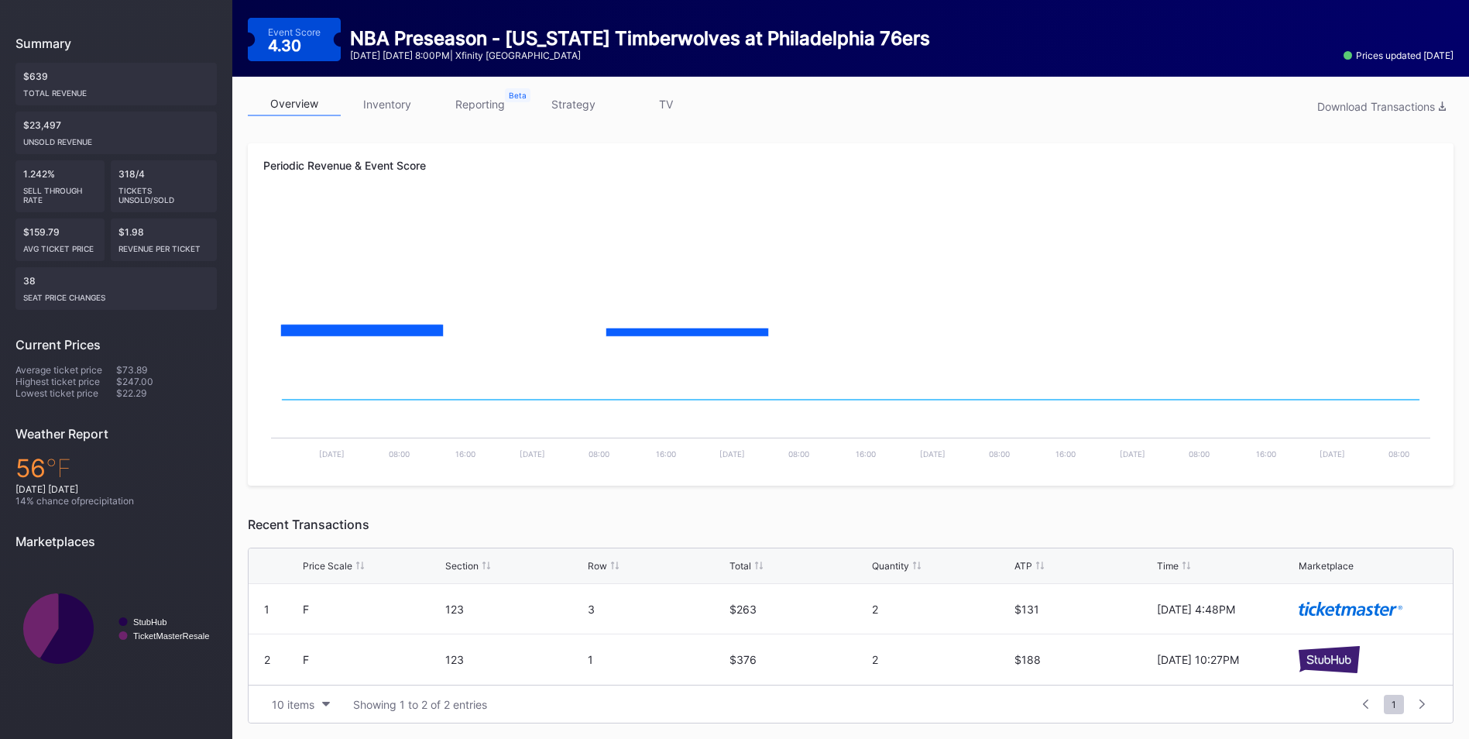
click at [398, 93] on link "inventory" at bounding box center [387, 104] width 93 height 24
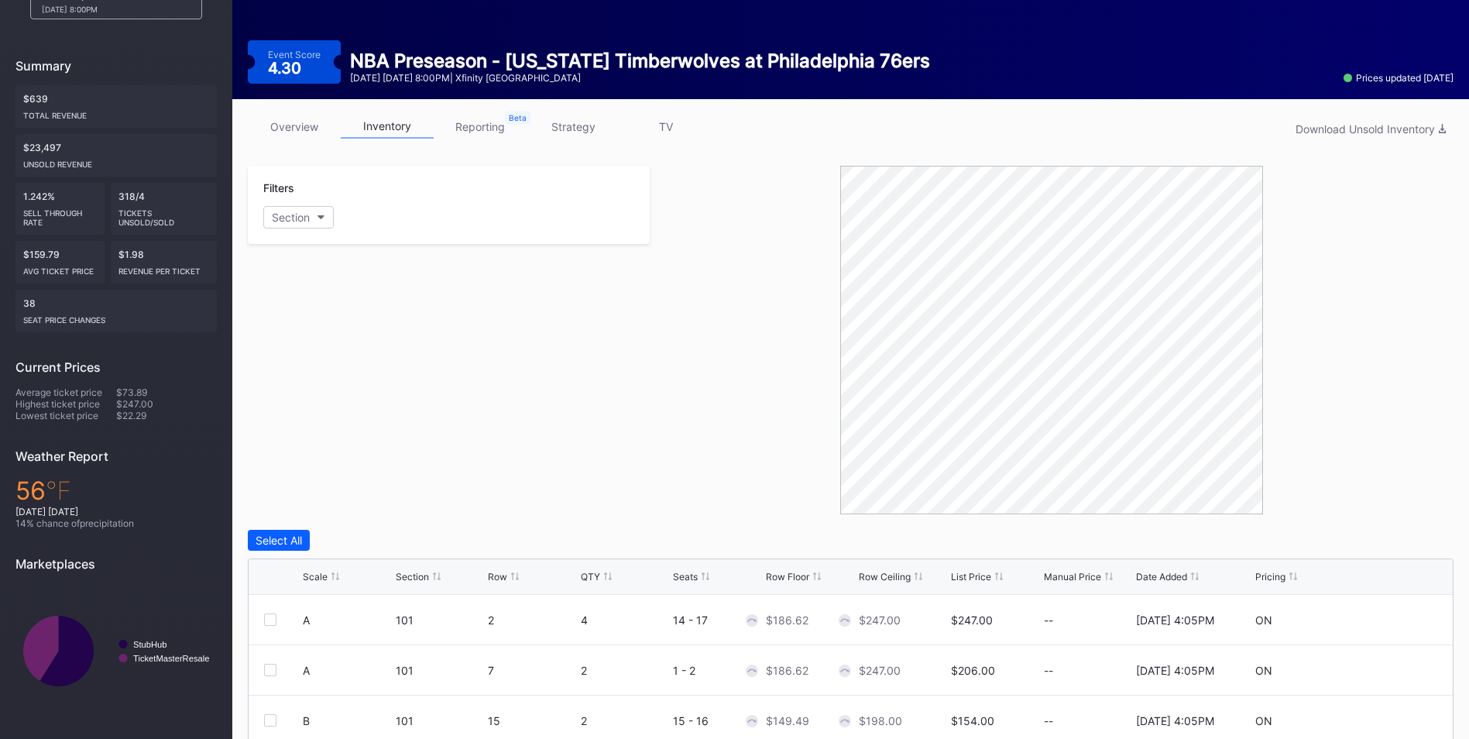
scroll to position [310, 0]
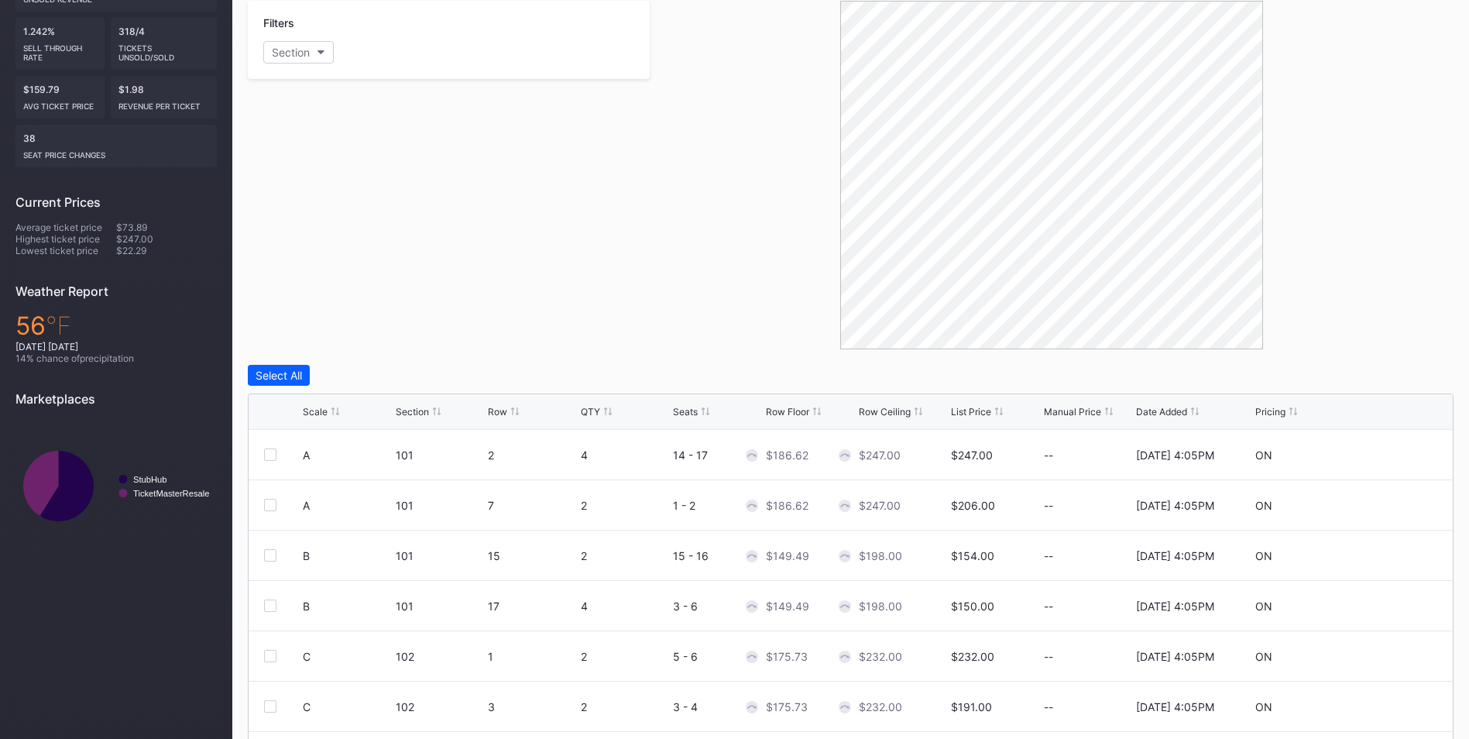
click at [418, 414] on div "Section" at bounding box center [412, 412] width 33 height 12
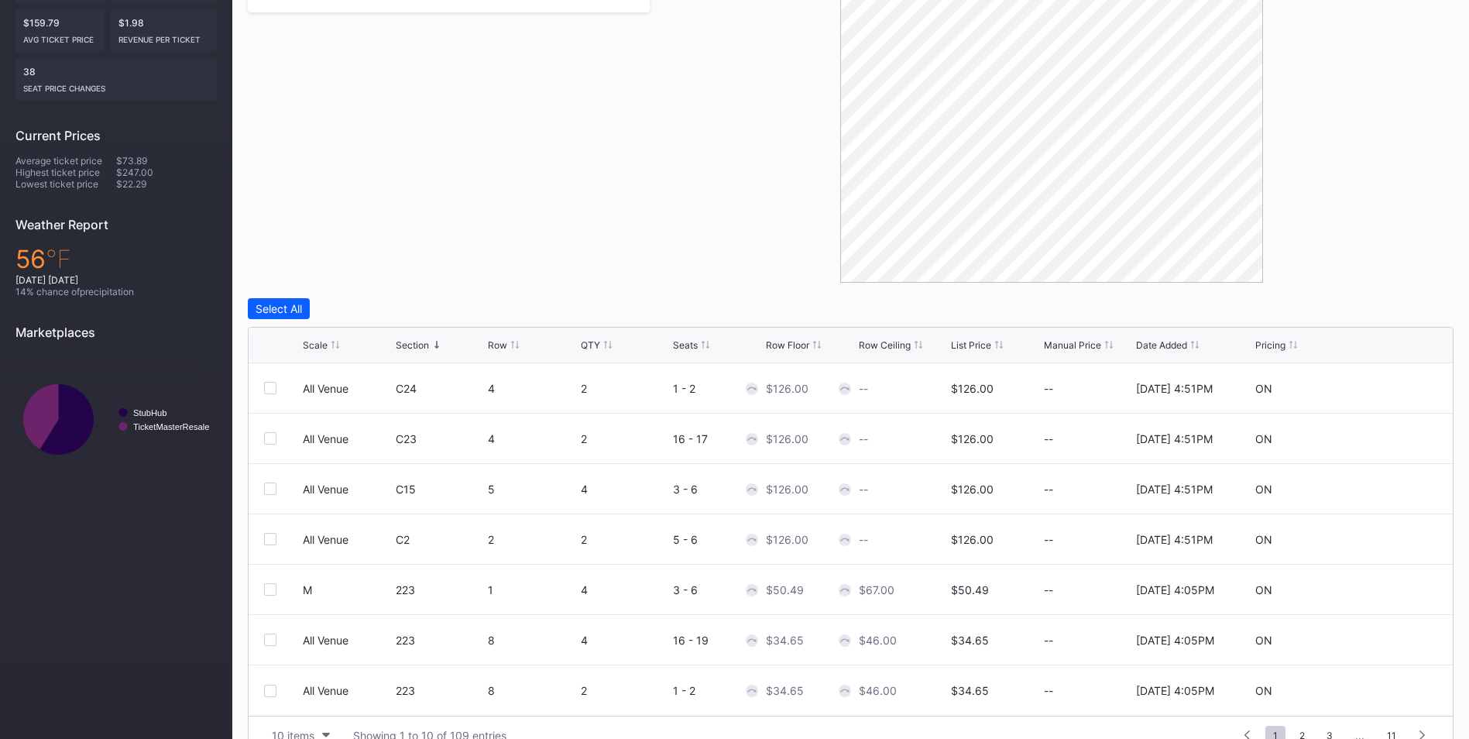
scroll to position [407, 0]
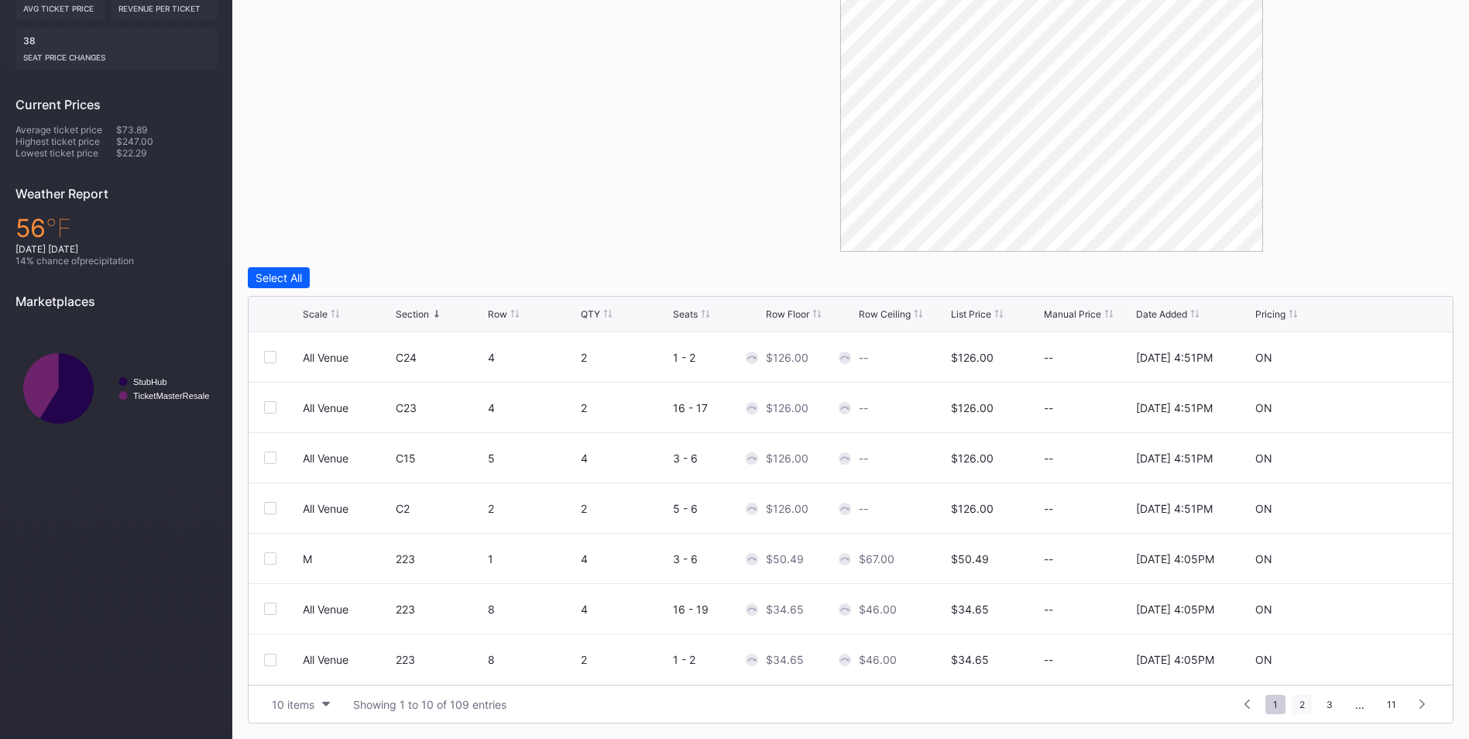
click at [1297, 712] on span "2" at bounding box center [1302, 704] width 21 height 19
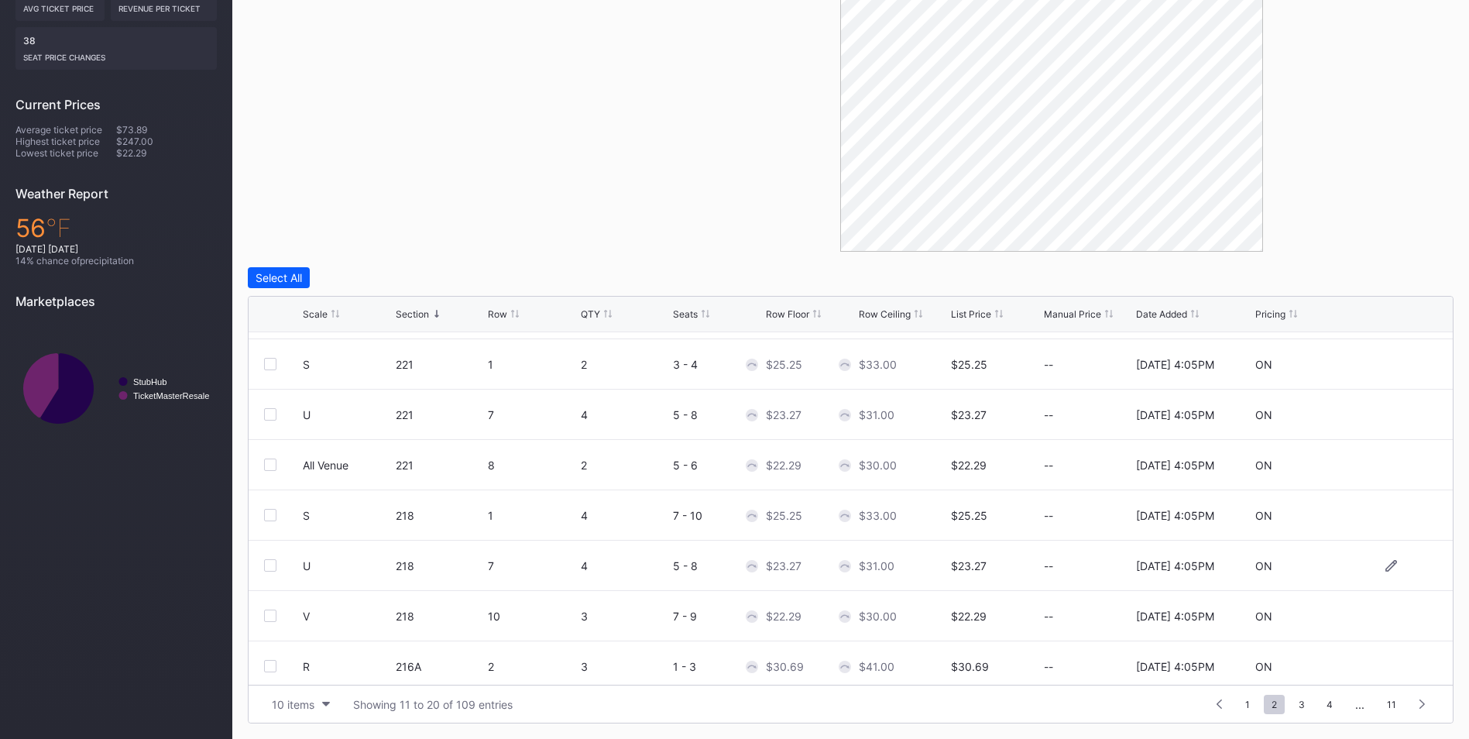
scroll to position [151, 0]
